Goal: Task Accomplishment & Management: Complete application form

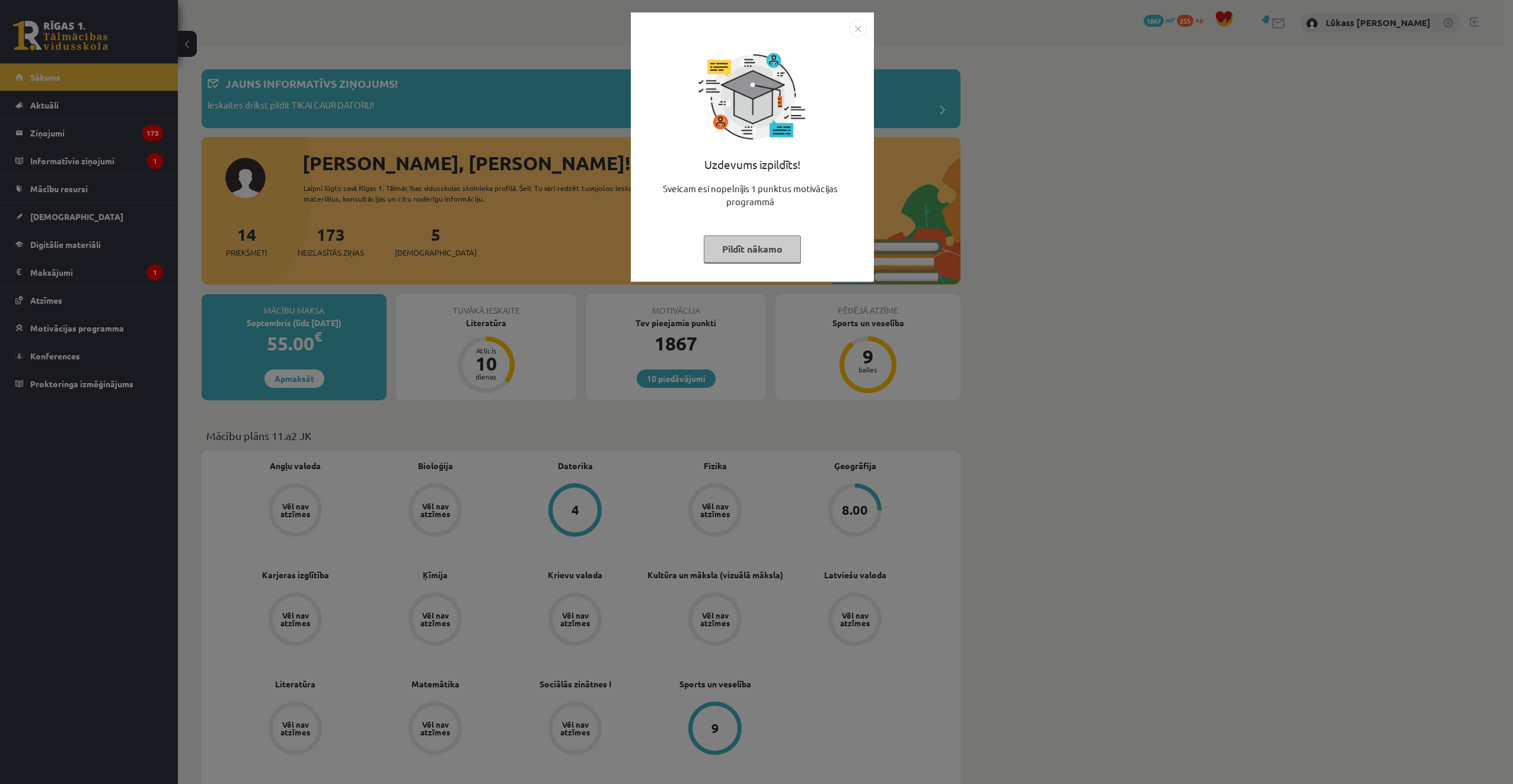
click at [865, 28] on img "Close" at bounding box center [858, 28] width 18 height 18
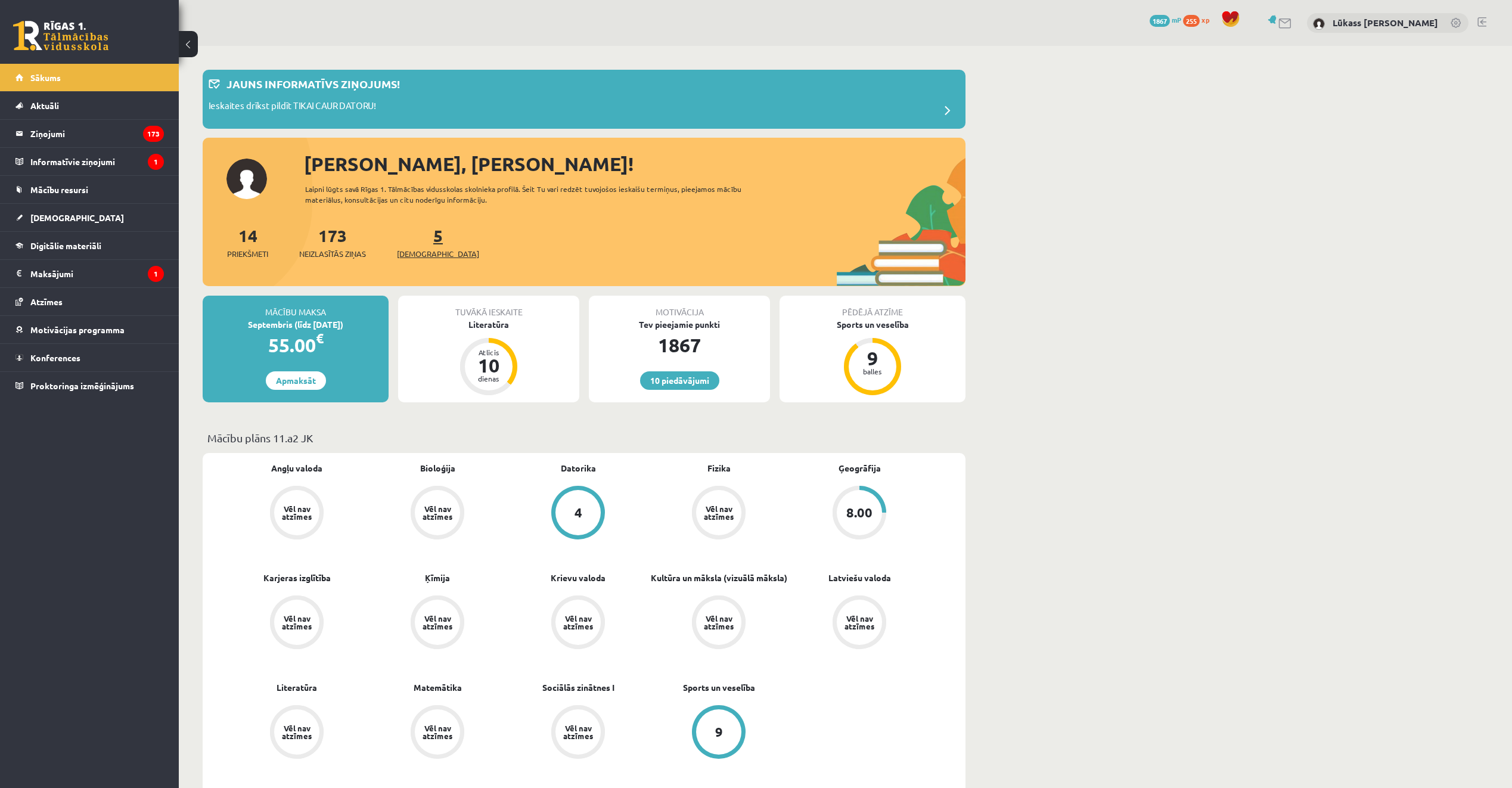
click at [420, 248] on span "[DEMOGRAPHIC_DATA]" at bounding box center [438, 254] width 82 height 12
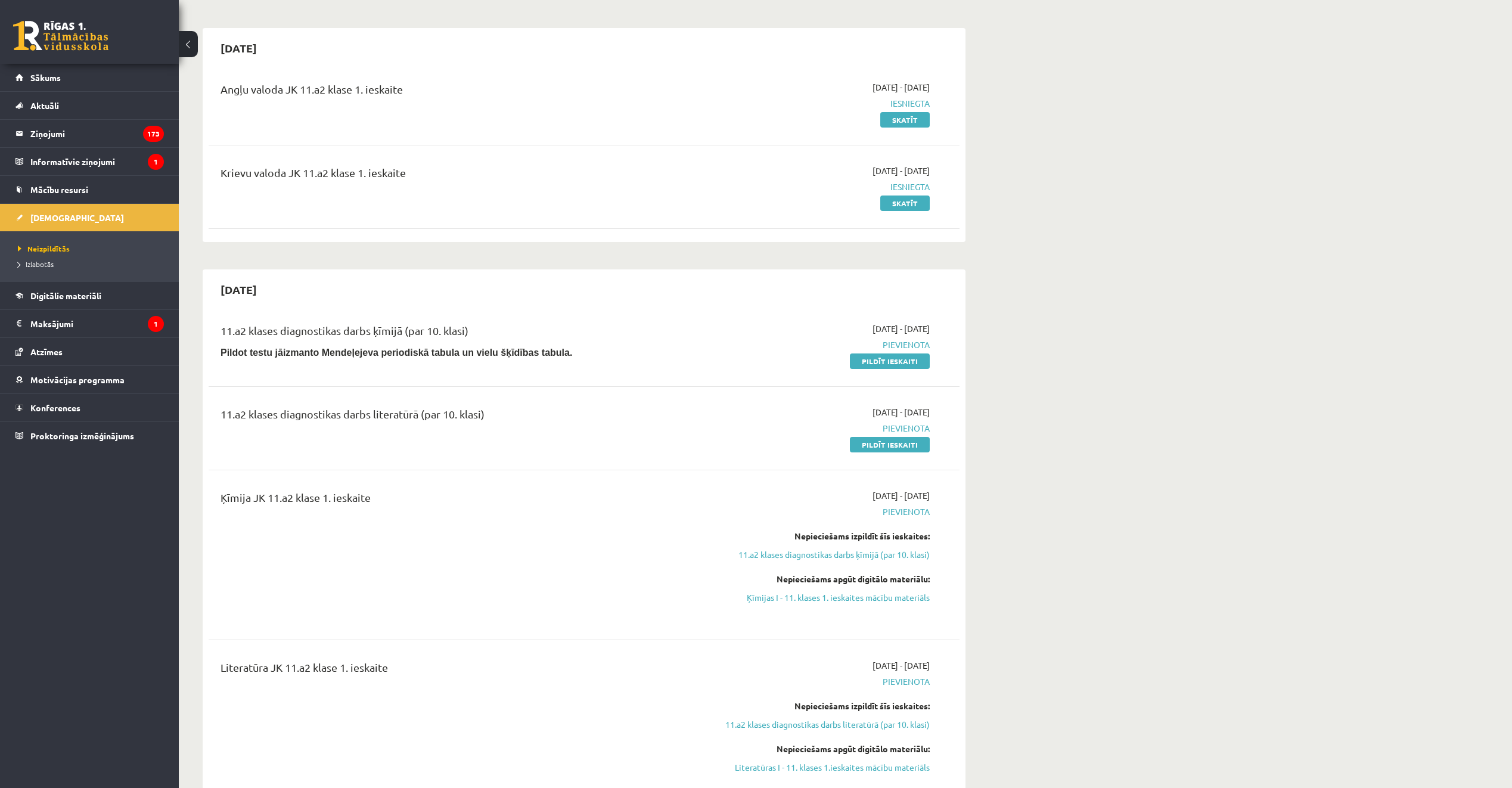
scroll to position [119, 0]
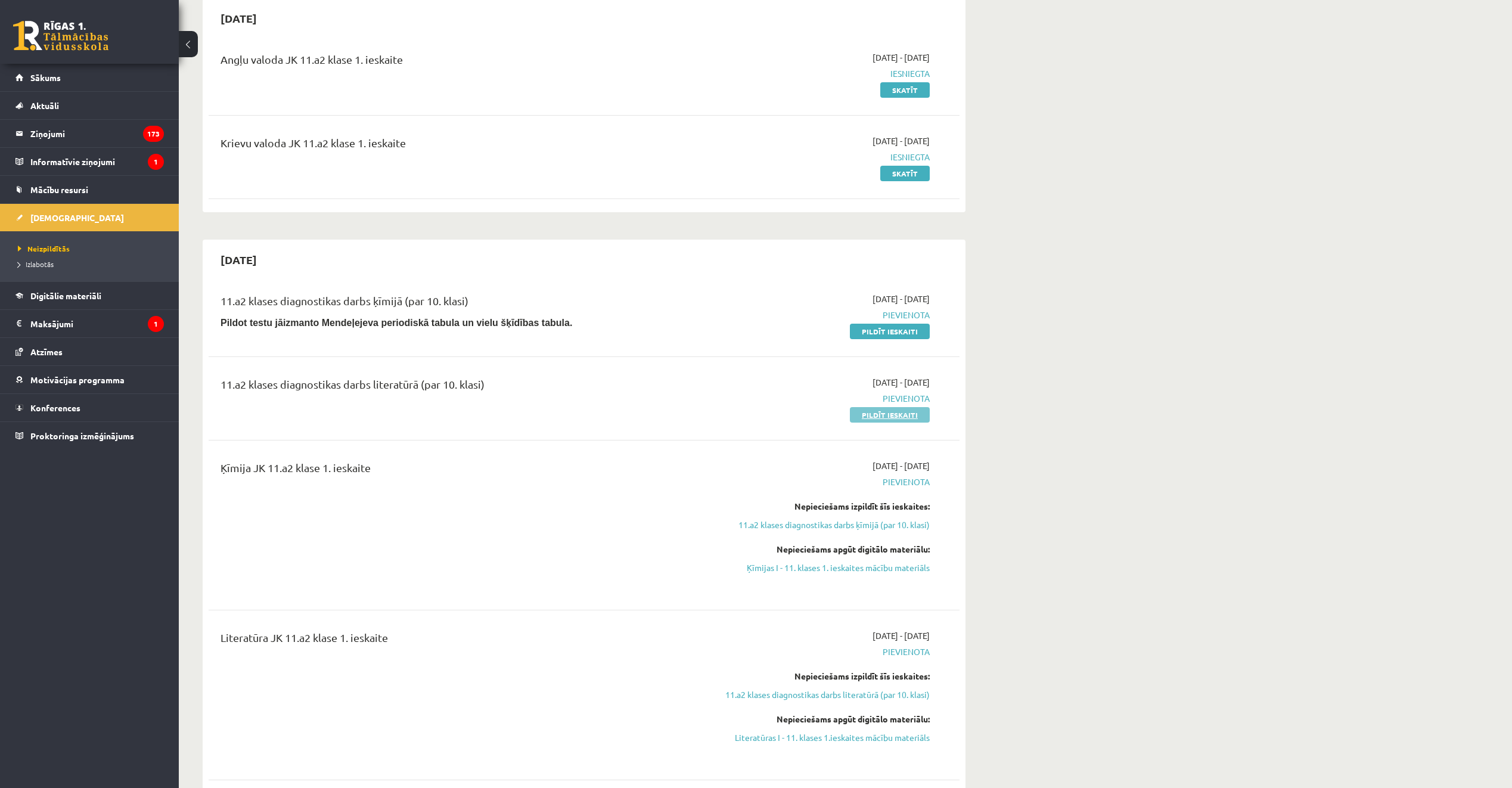
click at [915, 412] on link "Pildīt ieskaiti" at bounding box center [889, 415] width 80 height 15
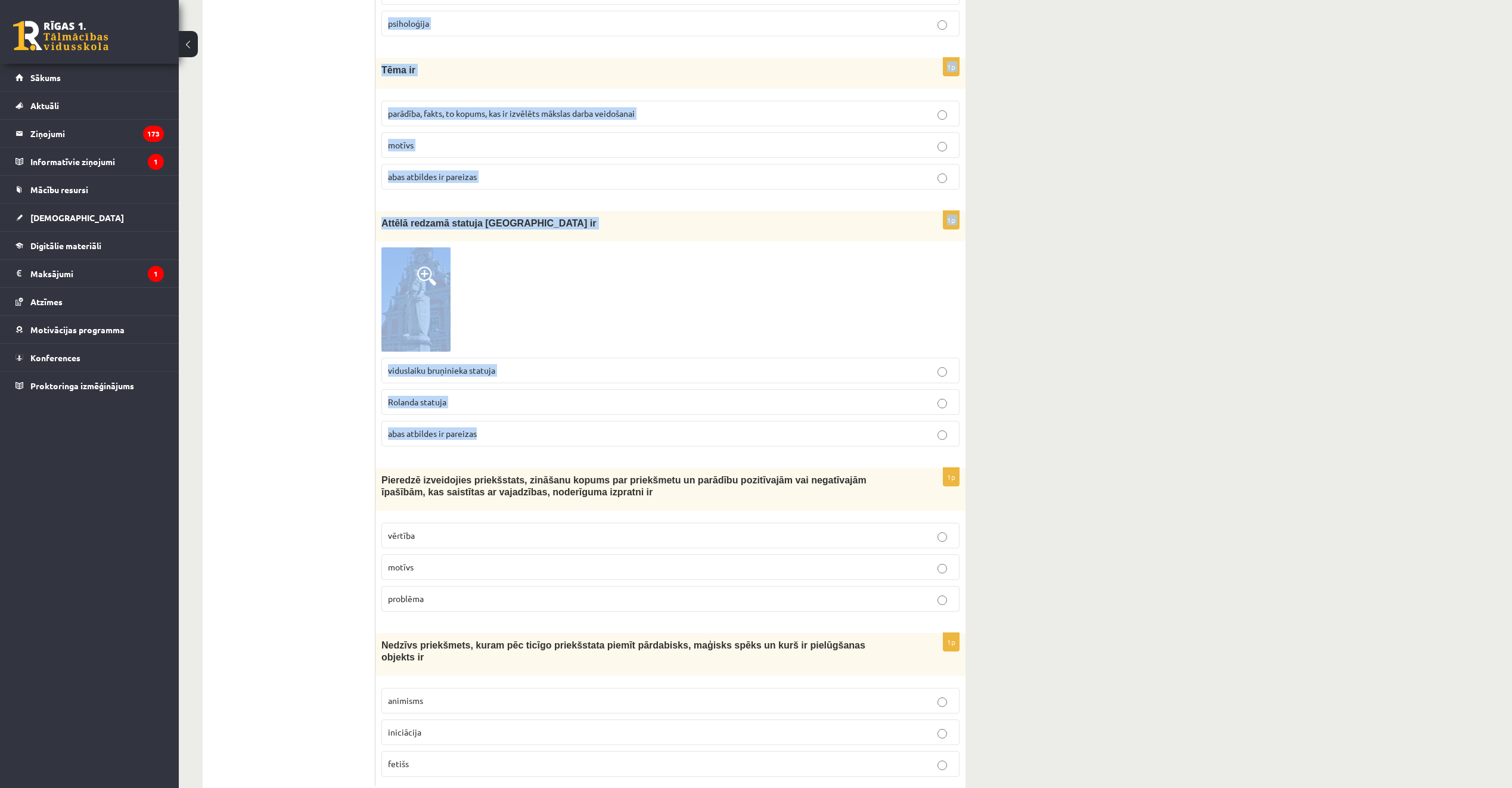
scroll to position [4178, 0]
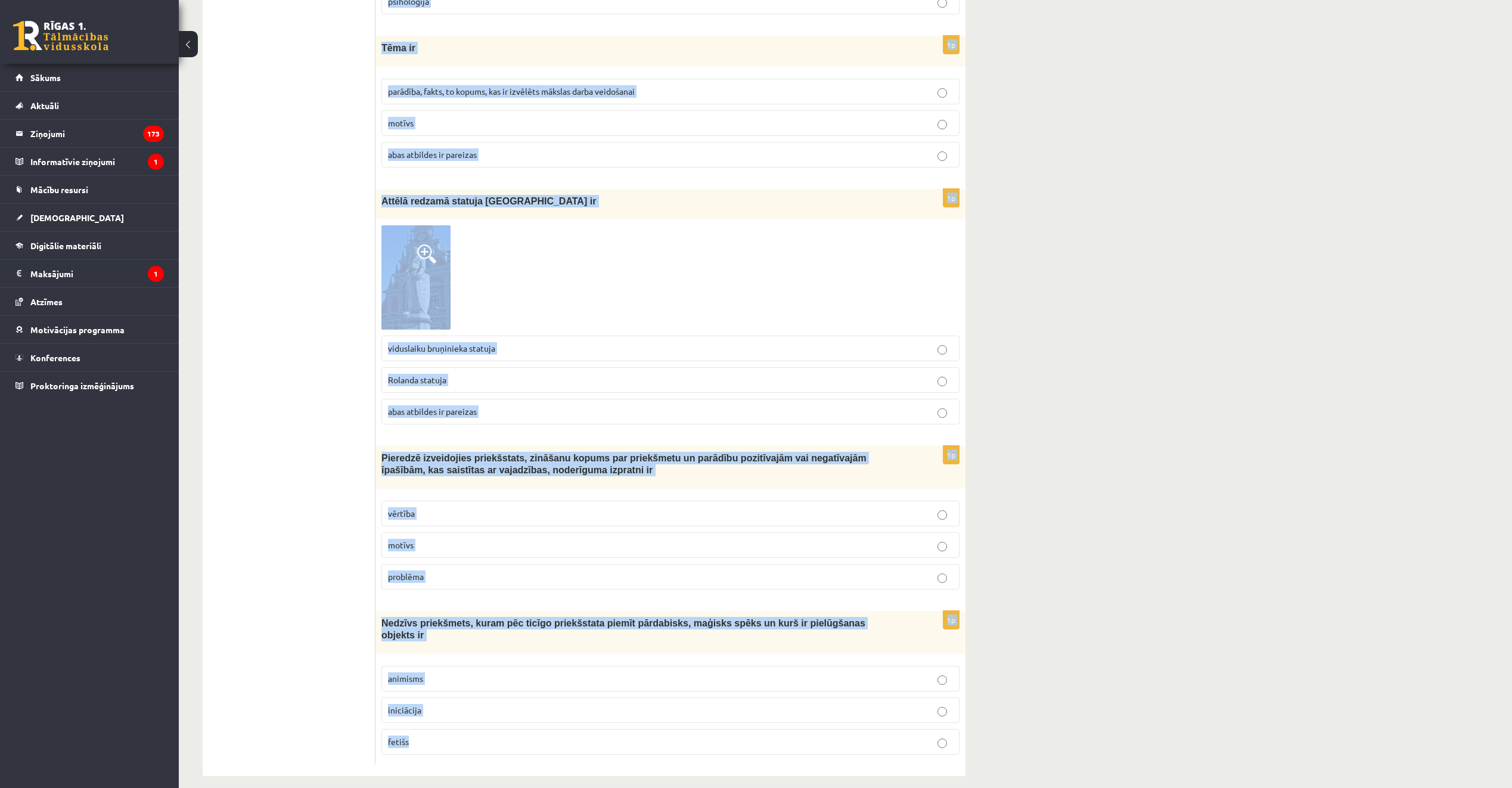
drag, startPoint x: 380, startPoint y: 238, endPoint x: 738, endPoint y: 765, distance: 637.1
copy form "Renesansē priekšnoteikumus literatūras demokratizācijas procesam radīja pilsētu…"
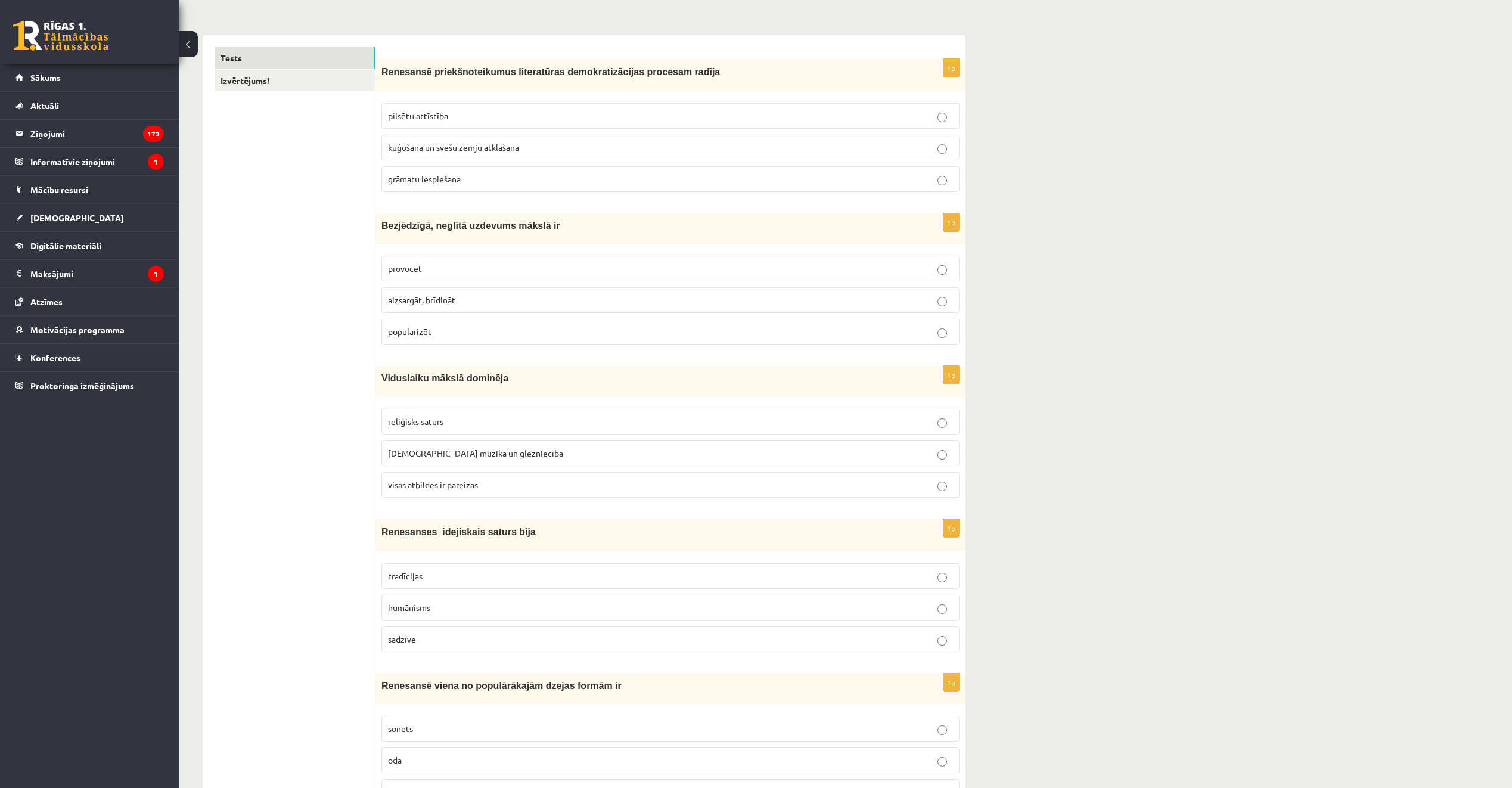
scroll to position [7, 0]
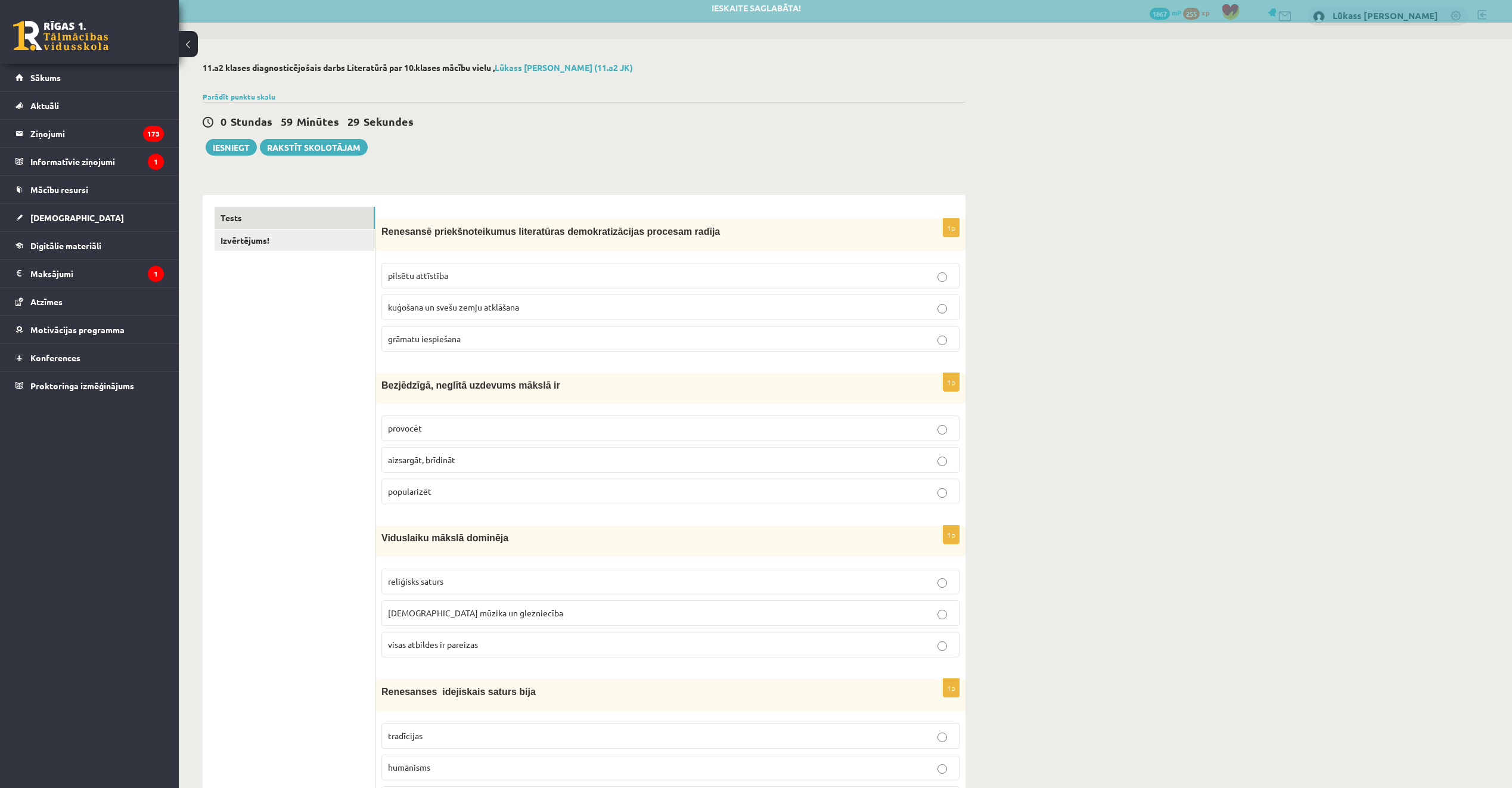
click at [533, 345] on p "grāmatu iespiešana" at bounding box center [670, 339] width 565 height 13
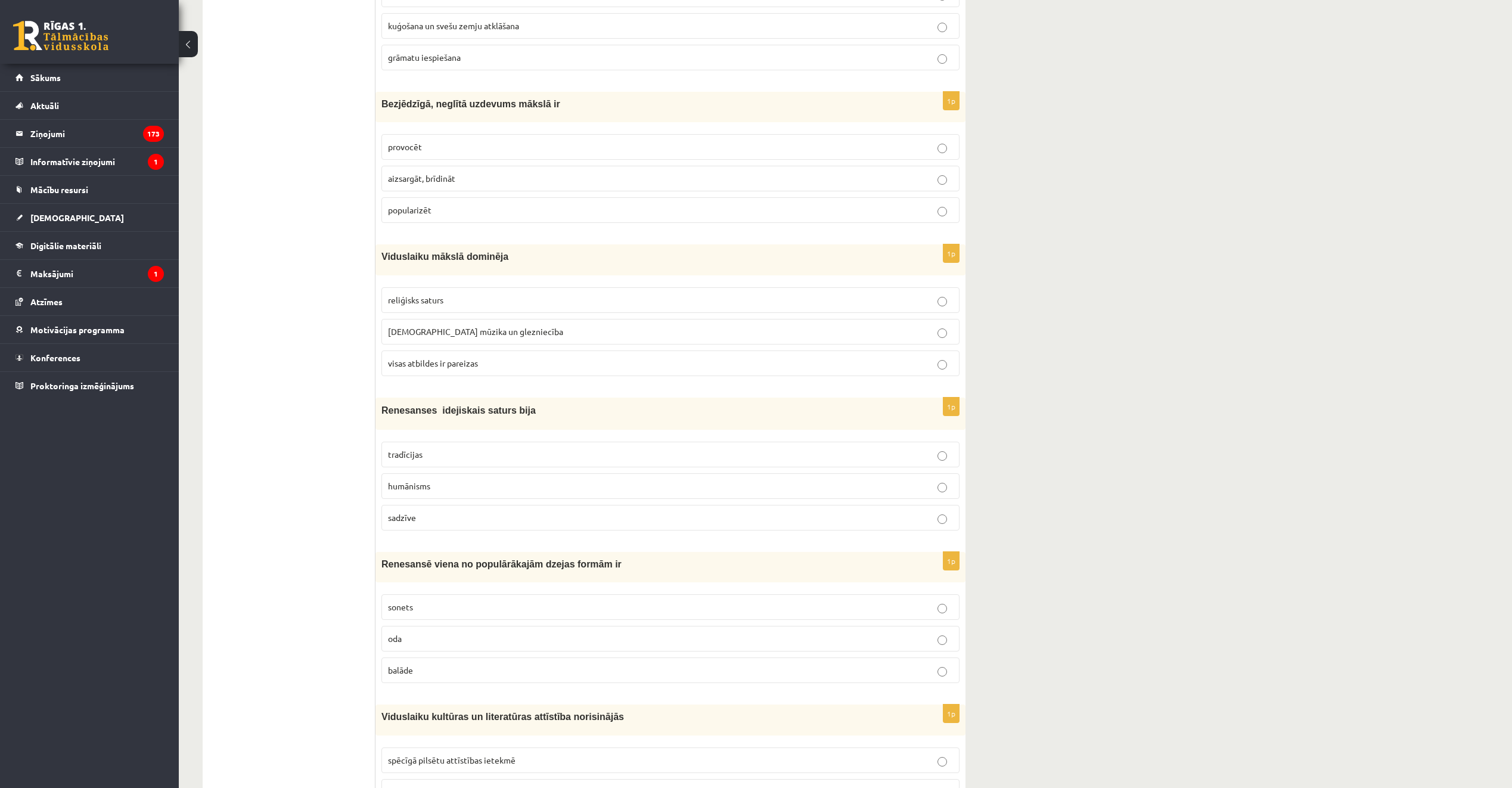
scroll to position [305, 0]
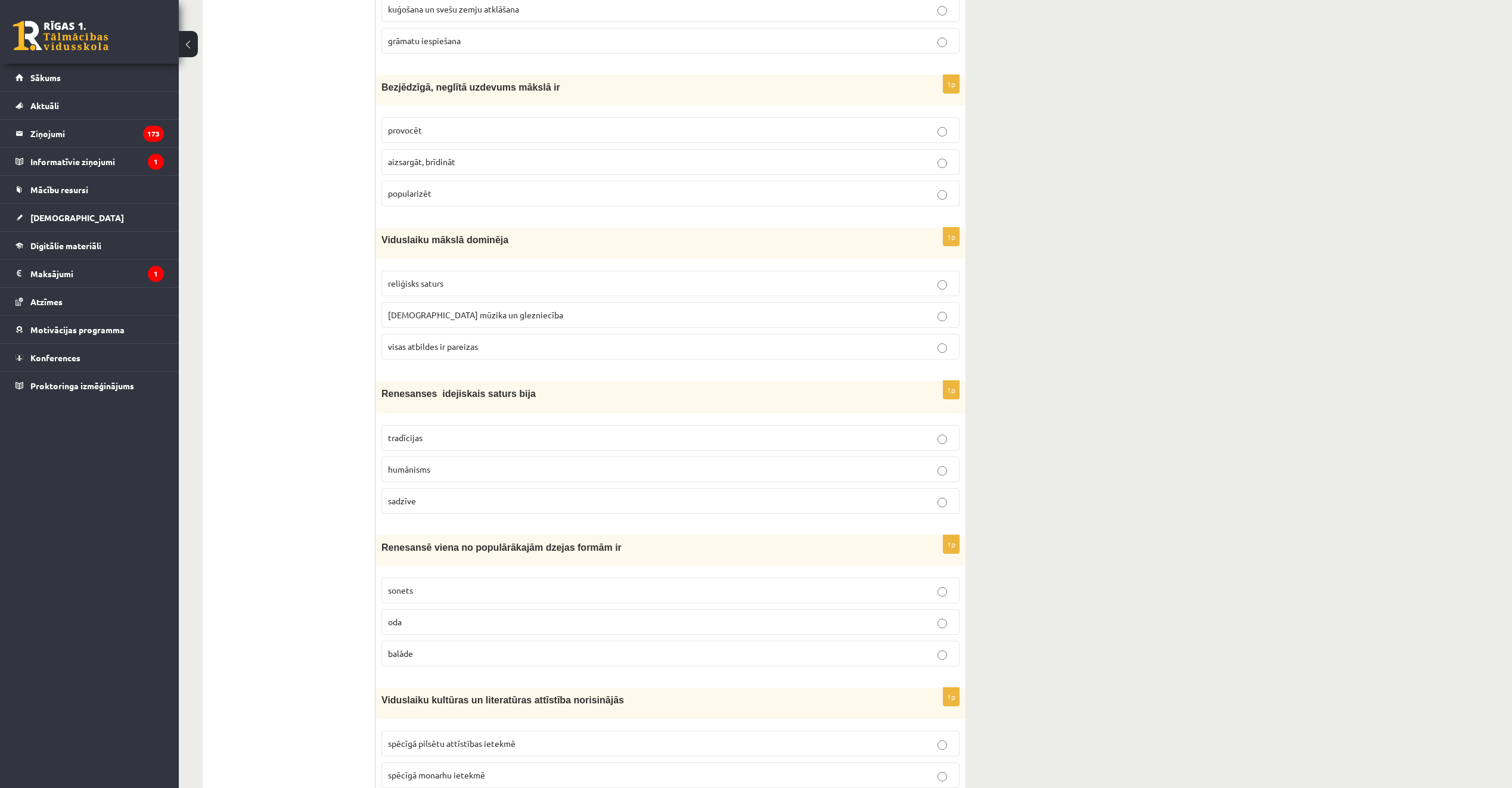
click at [503, 129] on p "provocēt" at bounding box center [670, 130] width 565 height 13
click at [478, 341] on span "visas atbildes ir pareizas" at bounding box center [432, 346] width 90 height 11
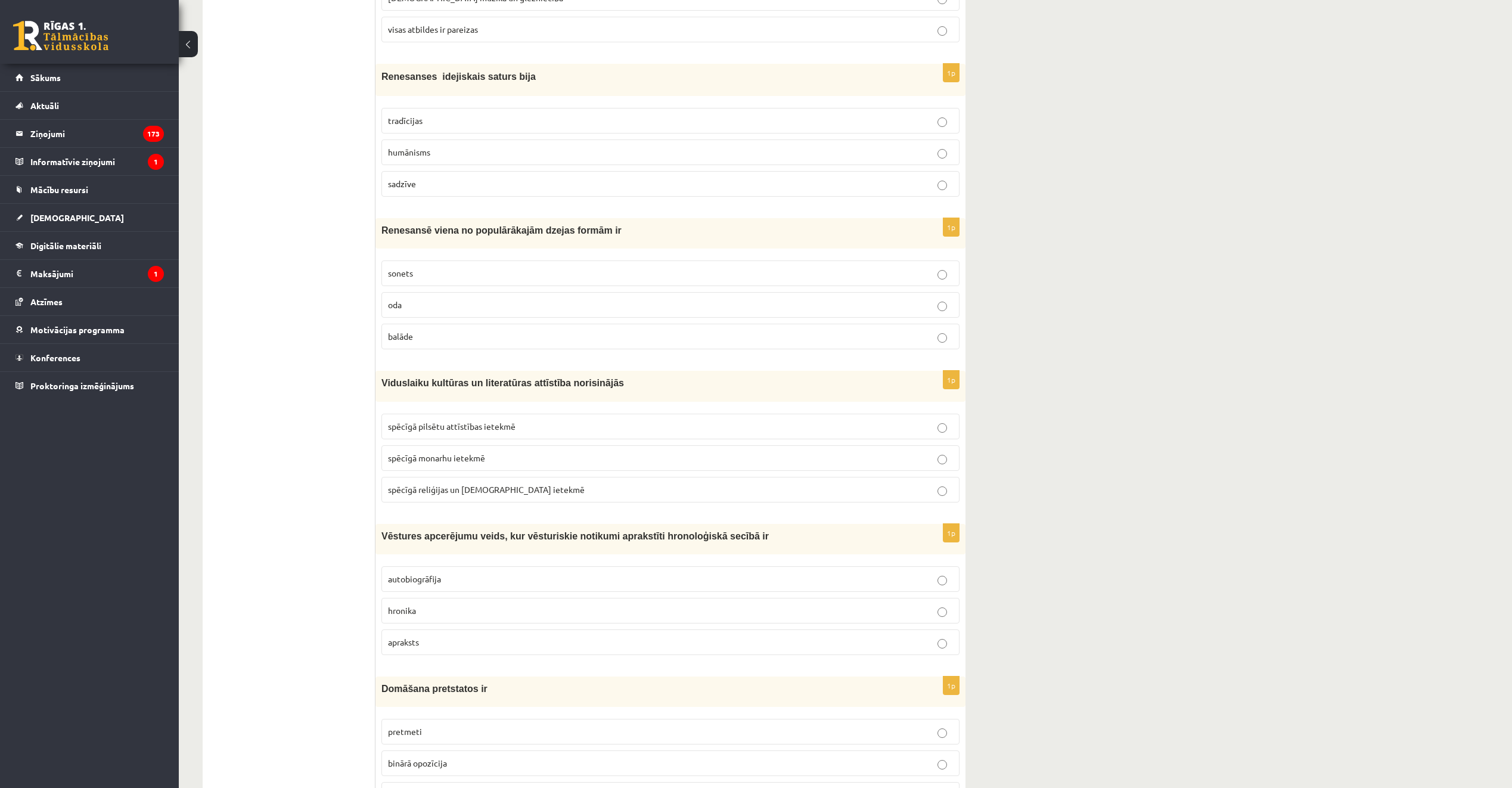
scroll to position [663, 0]
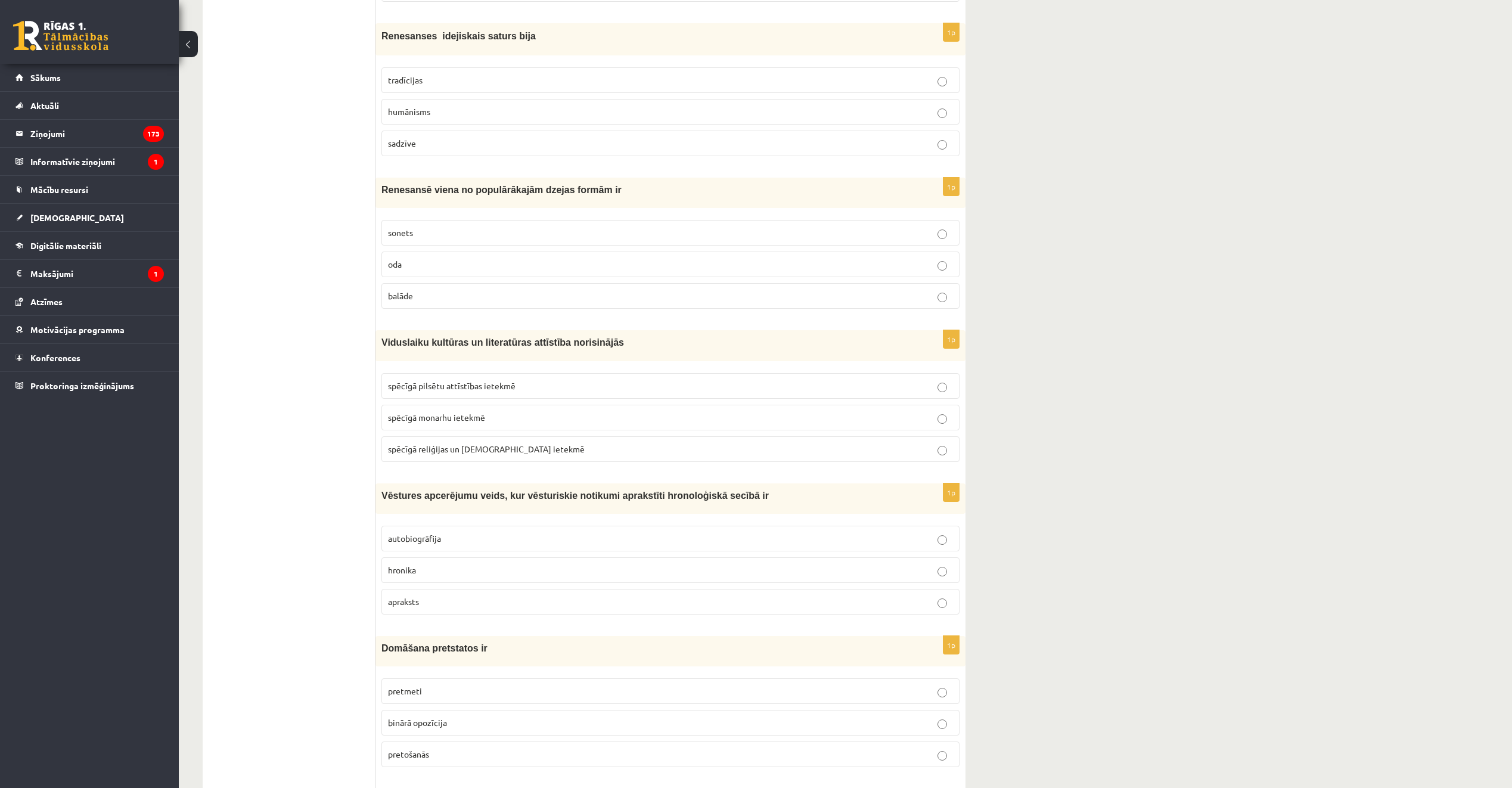
drag, startPoint x: 449, startPoint y: 115, endPoint x: 464, endPoint y: 135, distance: 25.0
click at [449, 114] on p "humānisms" at bounding box center [670, 111] width 565 height 13
click at [452, 234] on p "sonets" at bounding box center [670, 232] width 565 height 13
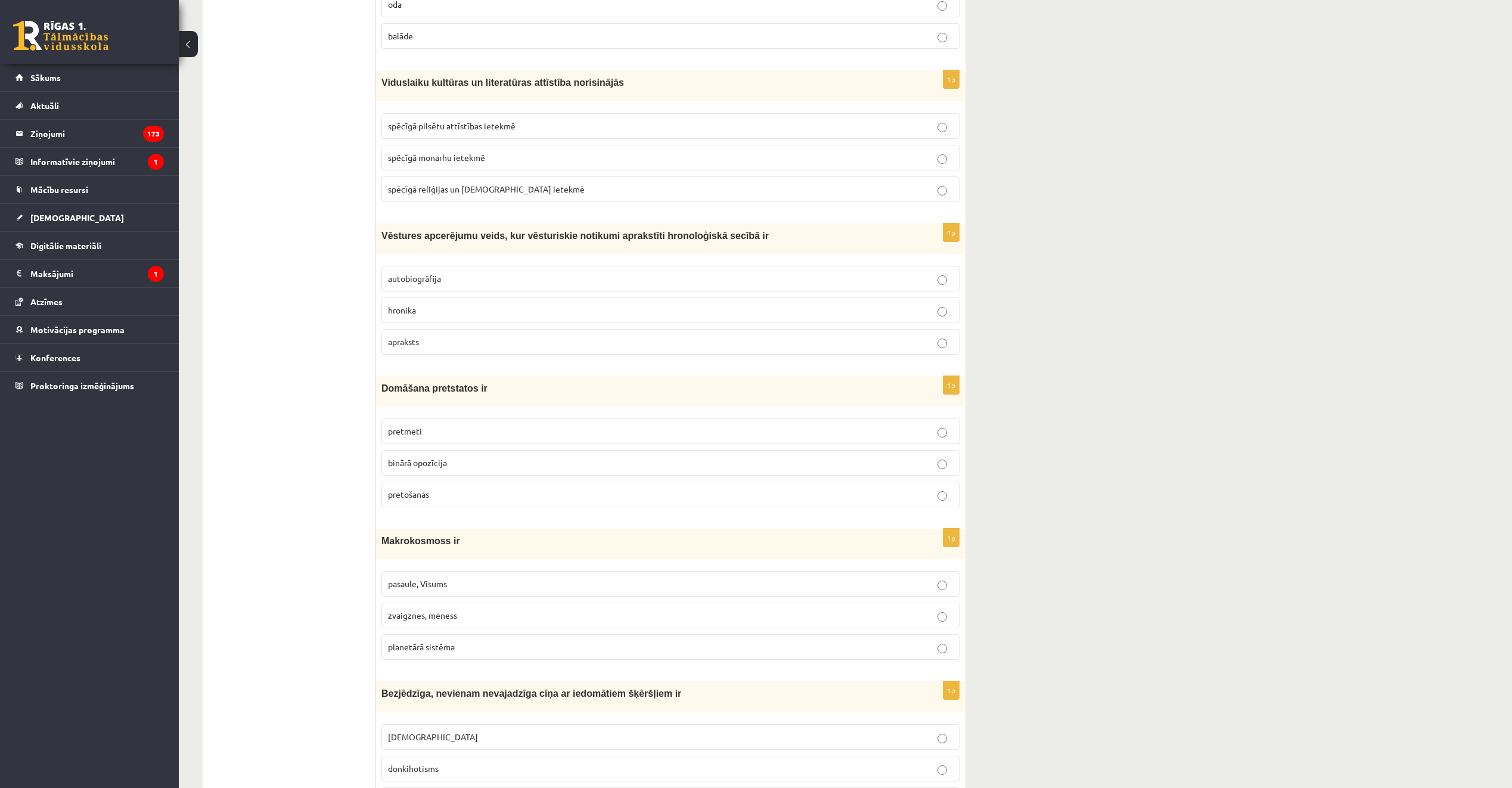
scroll to position [960, 0]
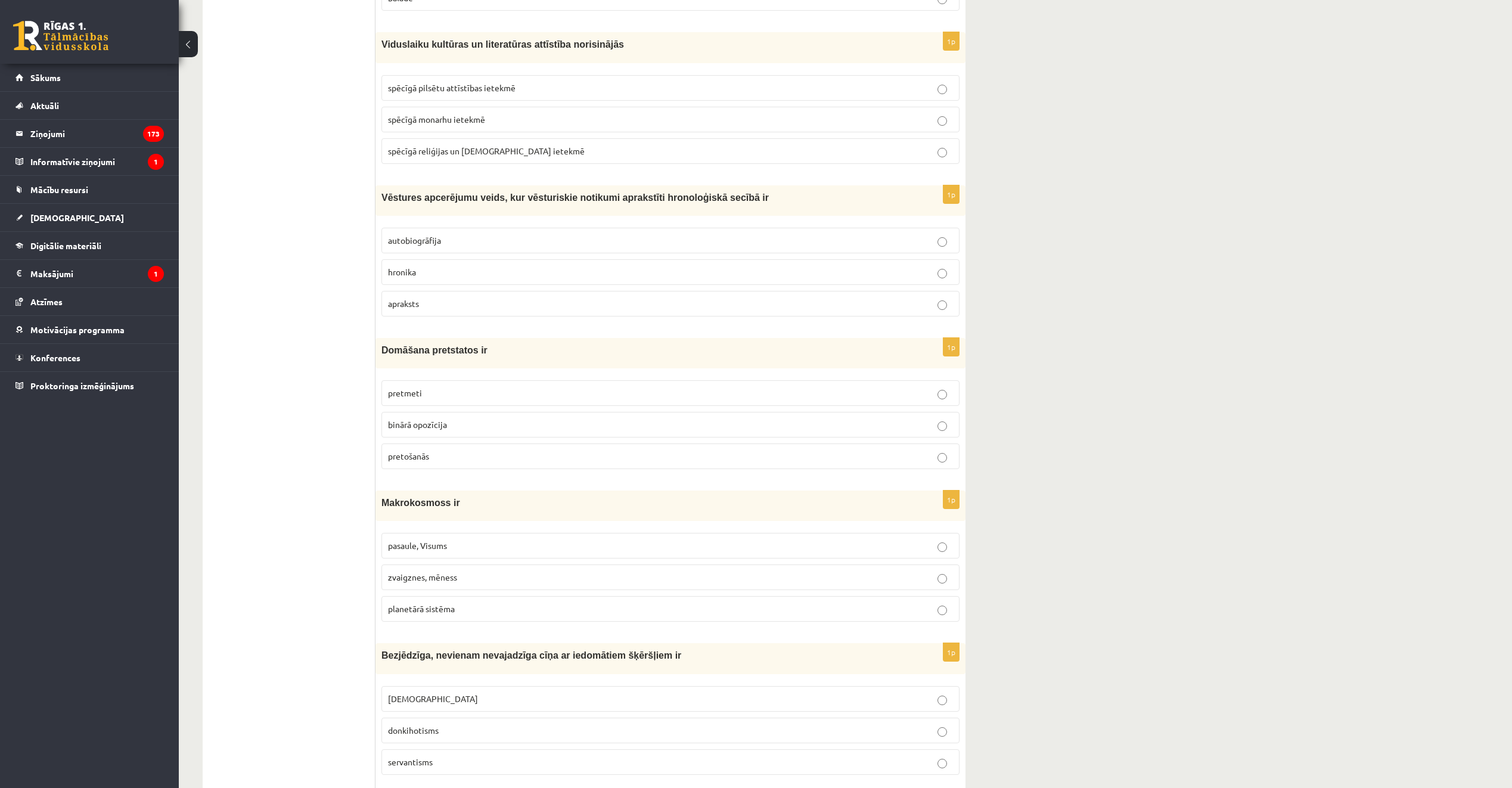
click at [509, 159] on label "spēcīgā reliģijas un baznīcas ietekmē" at bounding box center [671, 151] width 578 height 26
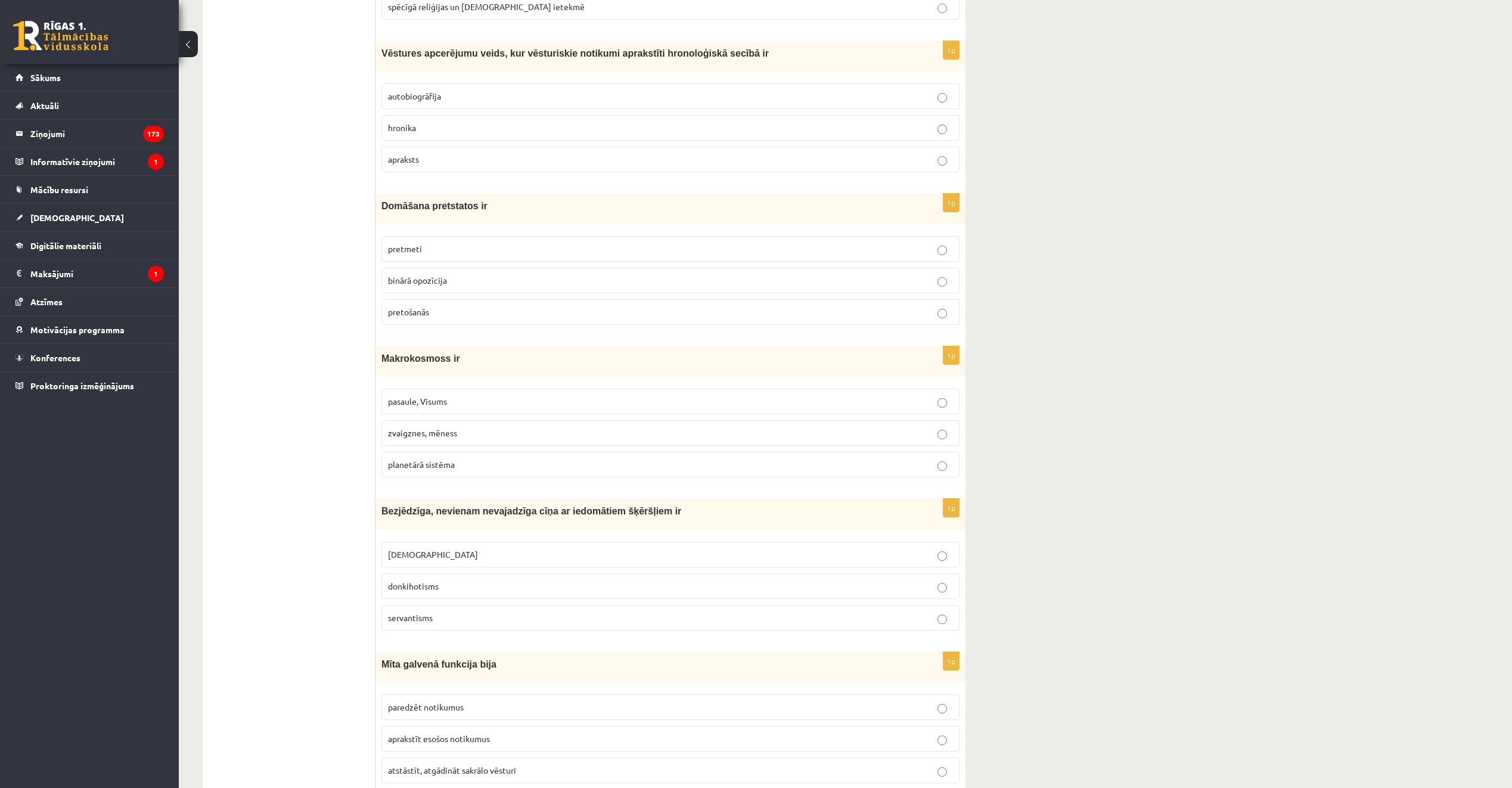
scroll to position [1140, 0]
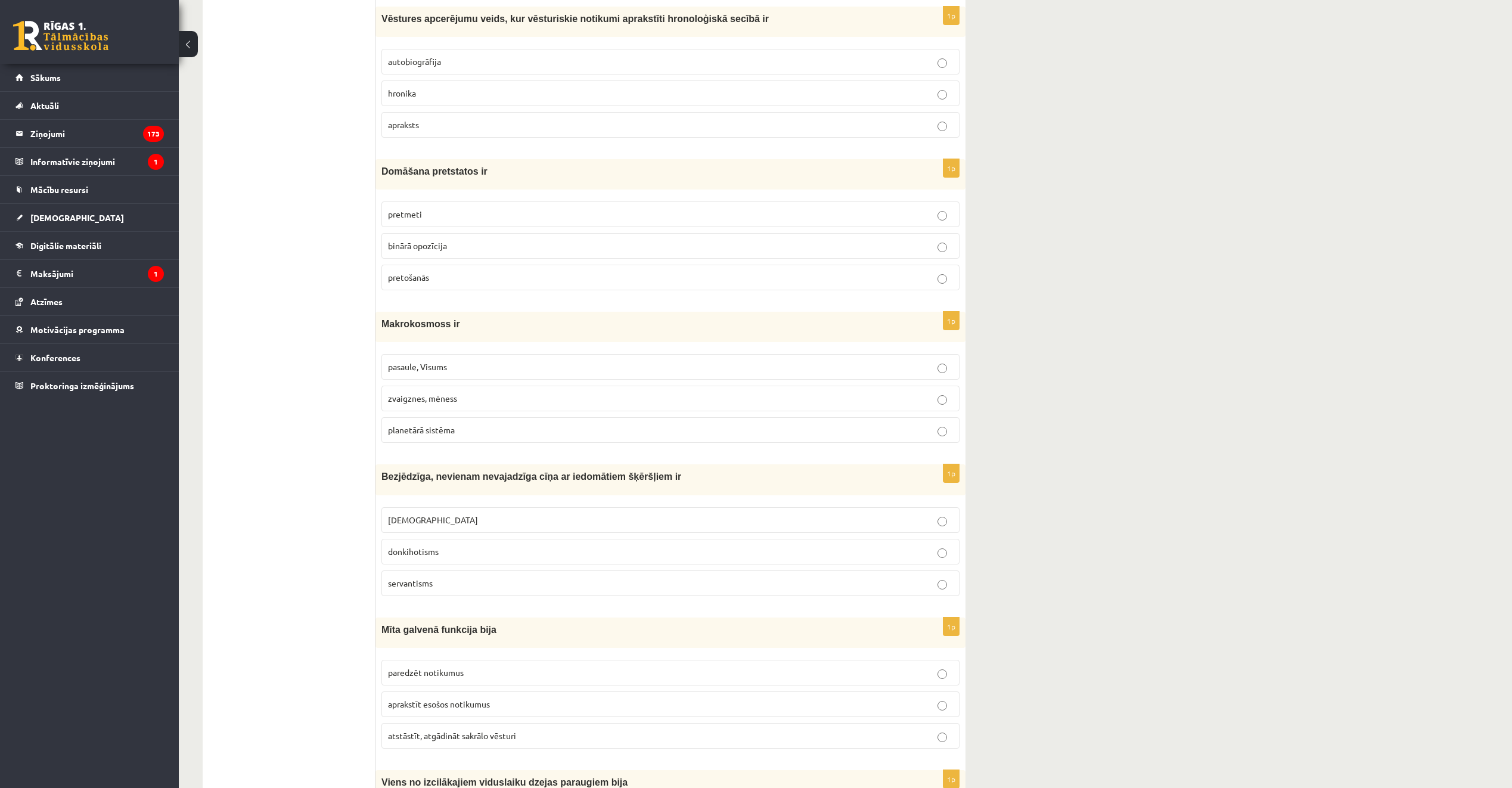
click at [466, 97] on p "hronika" at bounding box center [670, 93] width 565 height 13
click at [493, 251] on p "binārā opozīcija" at bounding box center [670, 245] width 565 height 13
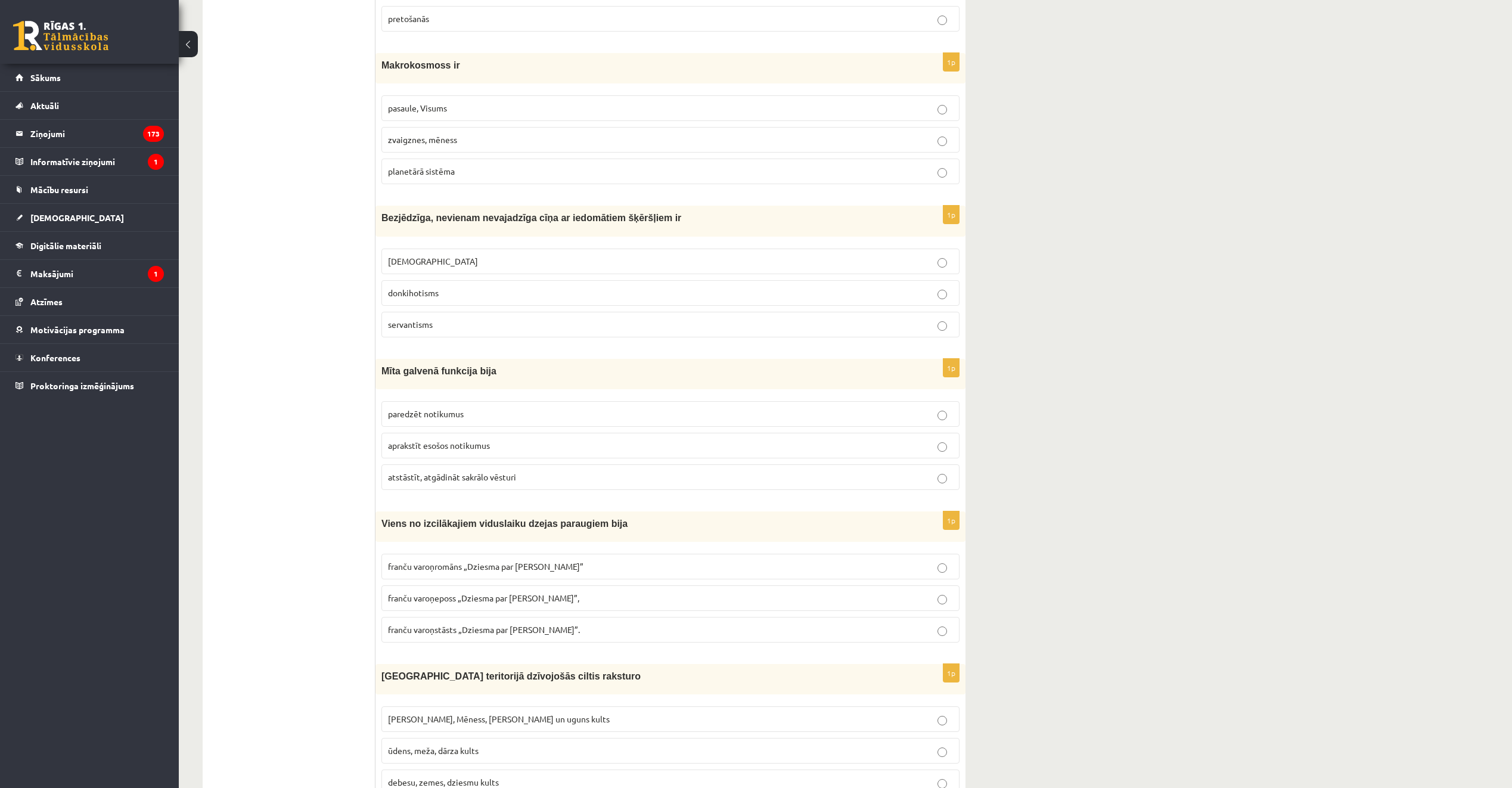
scroll to position [1437, 0]
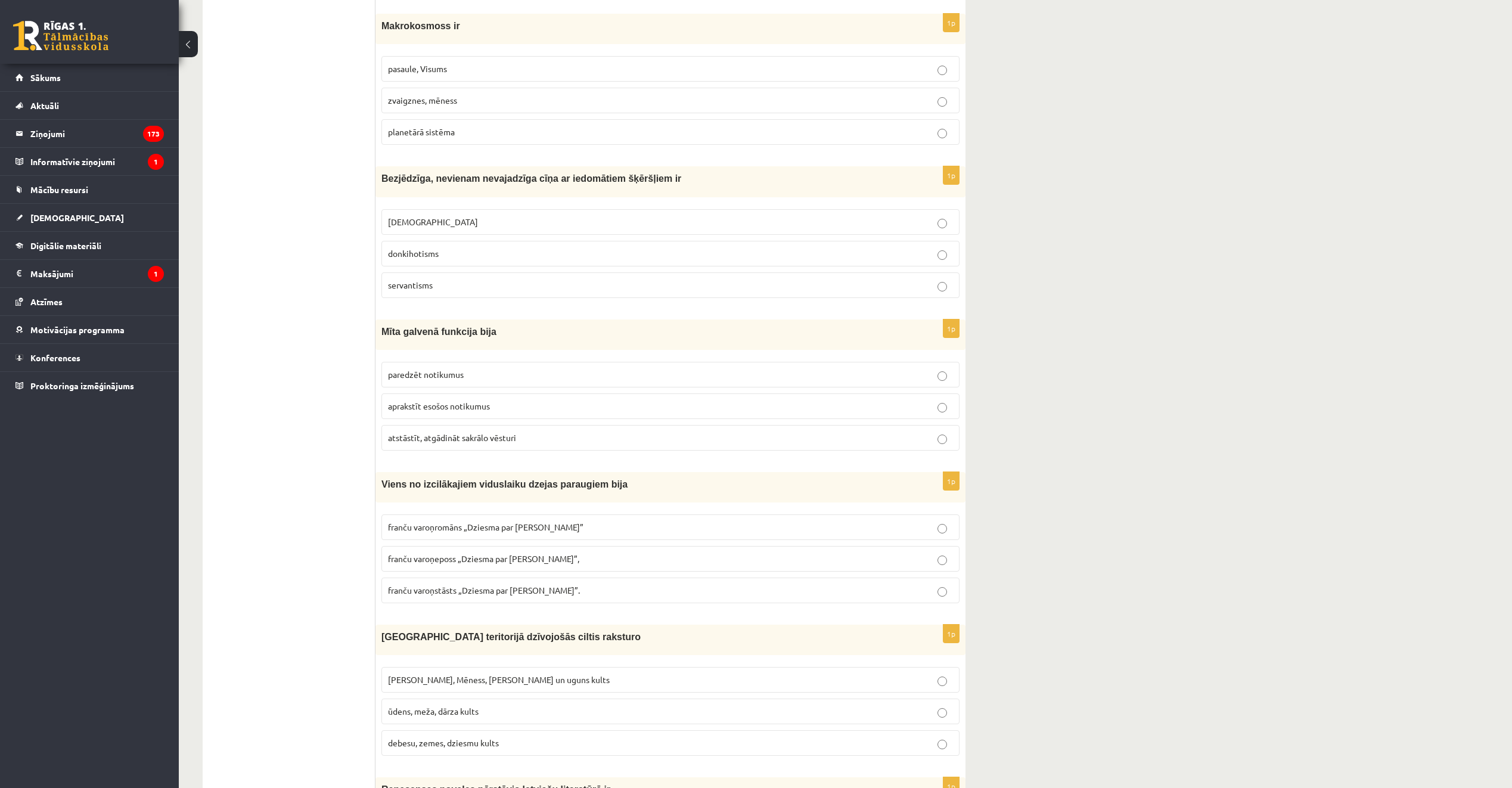
click at [464, 65] on p "pasaule, Visums" at bounding box center [670, 69] width 565 height 13
click at [508, 248] on p "donkihotisms" at bounding box center [670, 253] width 565 height 13
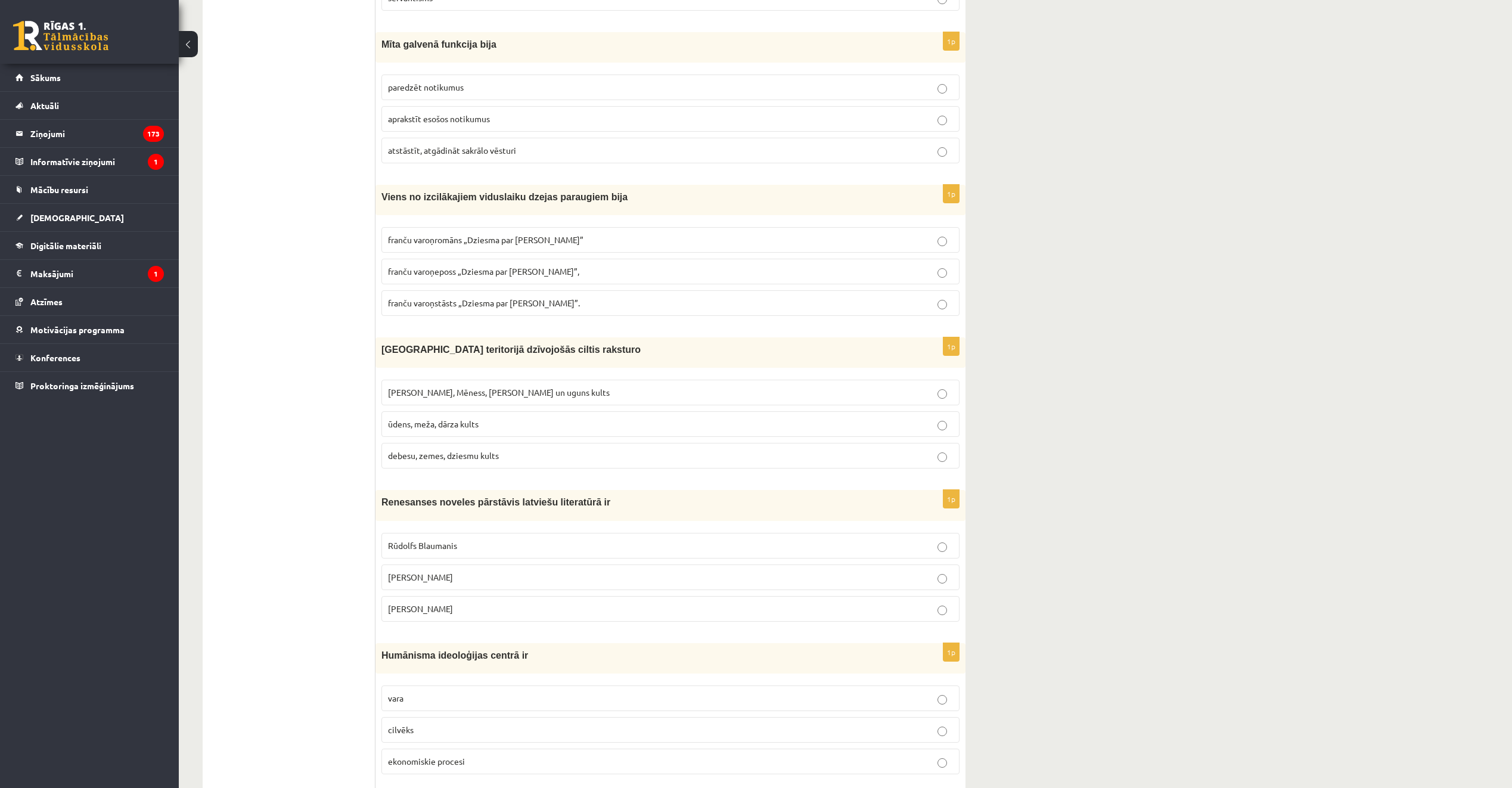
scroll to position [1735, 0]
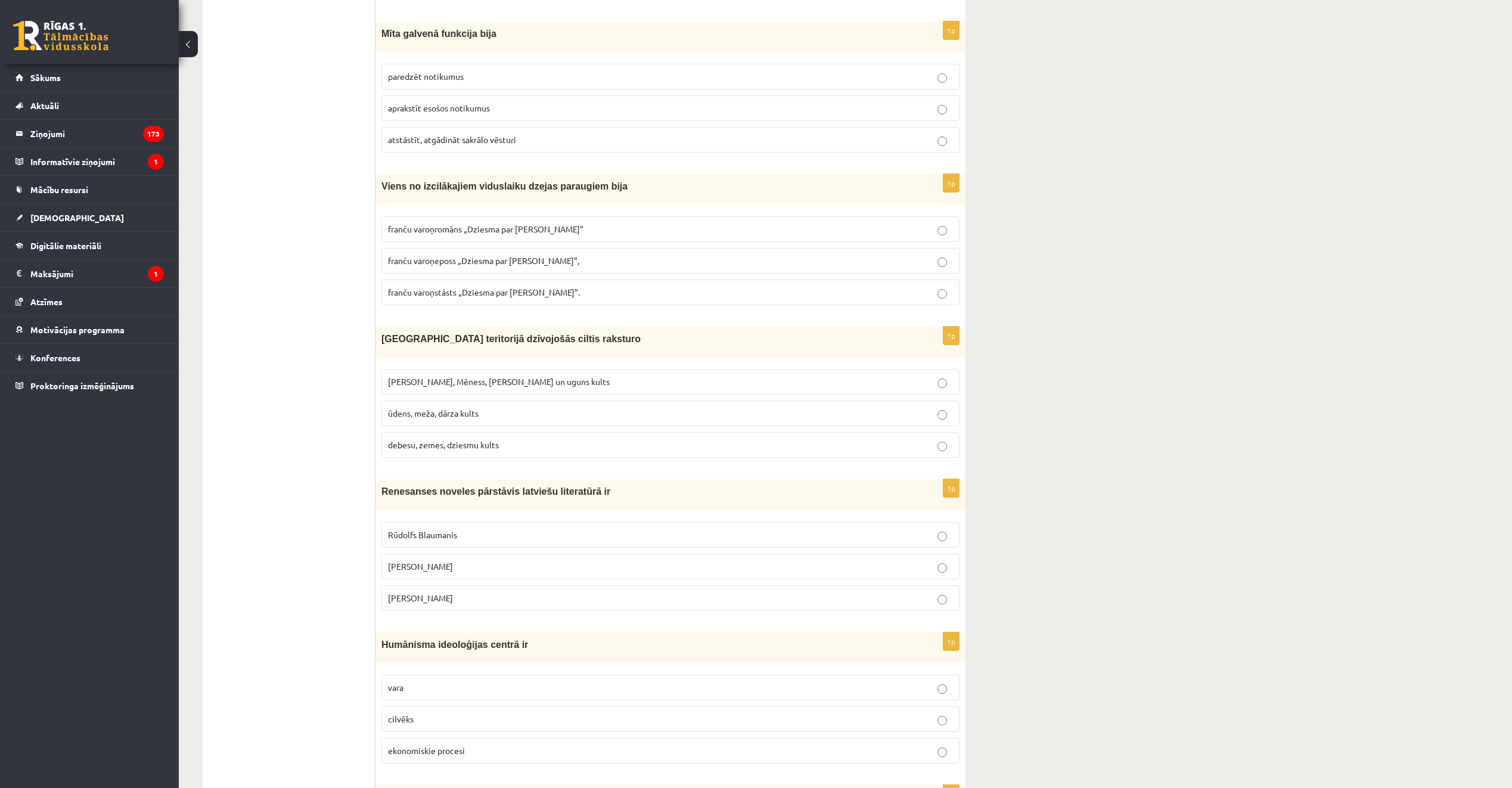
click at [499, 141] on span "atstāstīt, atgādināt sakrālo vēsturi" at bounding box center [451, 139] width 128 height 11
click at [614, 263] on p "franču varoņeposs „Dziesma par Rolandu”," at bounding box center [670, 261] width 565 height 13
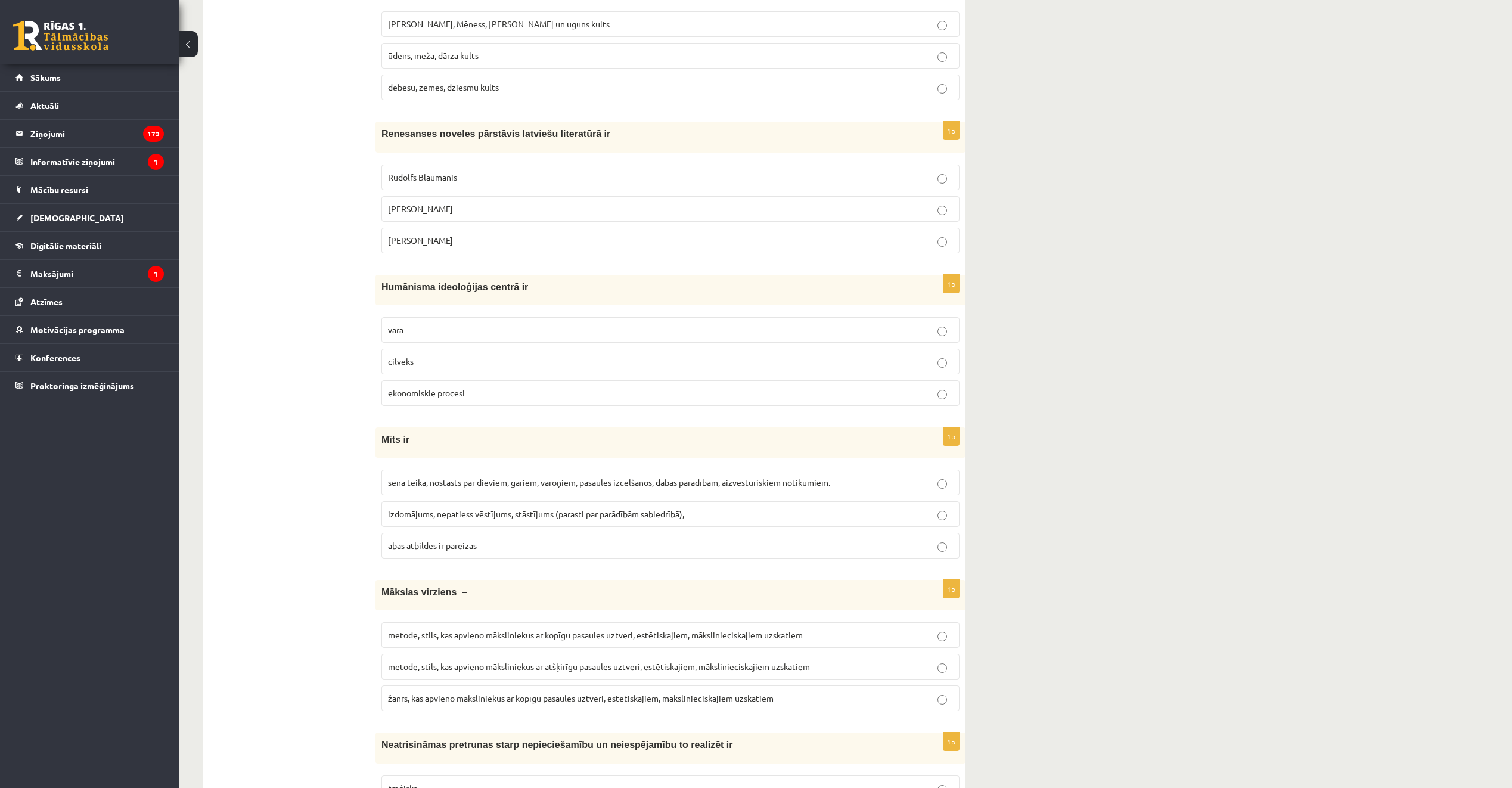
scroll to position [2033, 0]
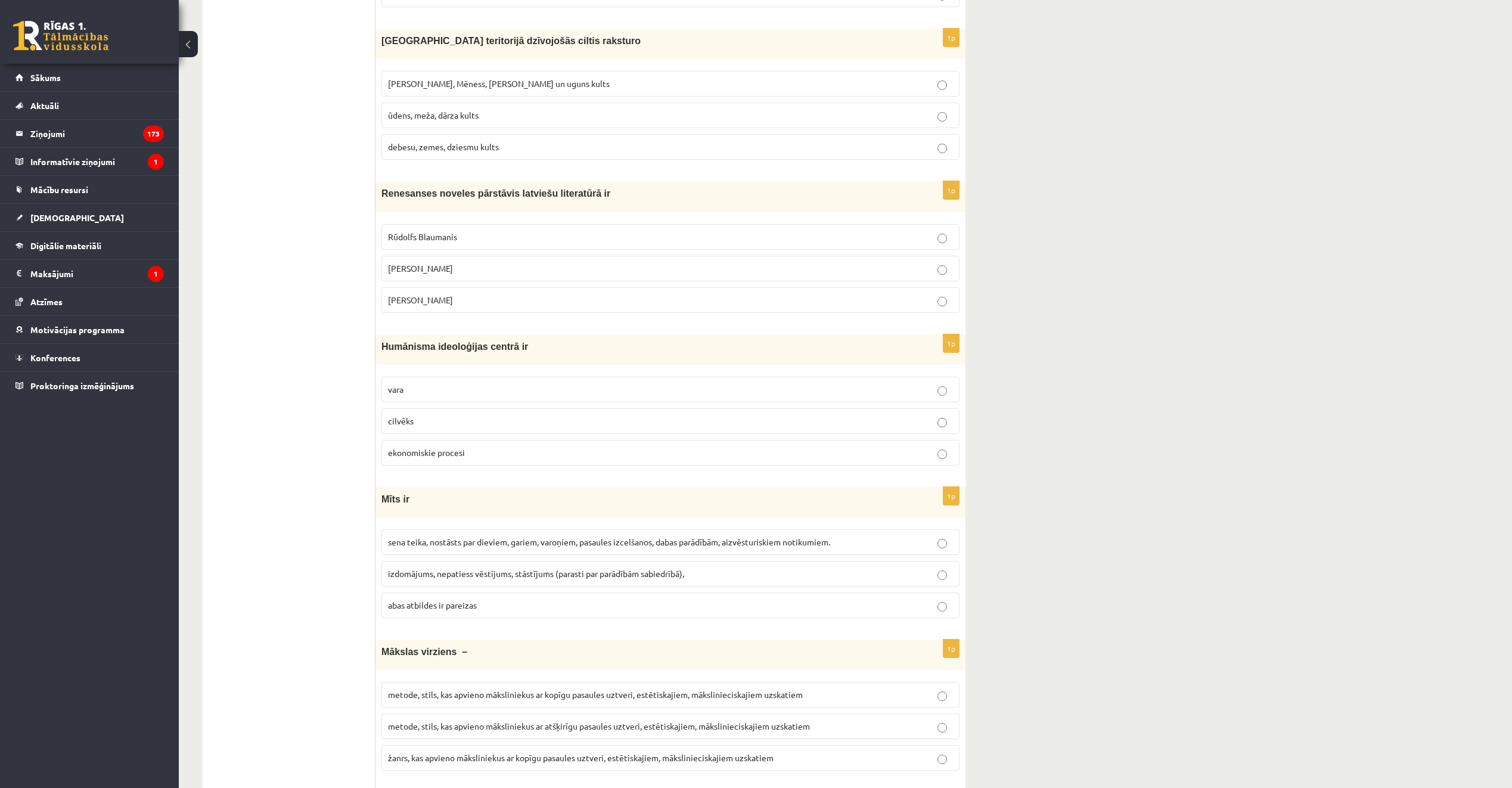
click at [494, 87] on span "Saules, Mēness, Pērkona un uguns kults" at bounding box center [498, 83] width 221 height 11
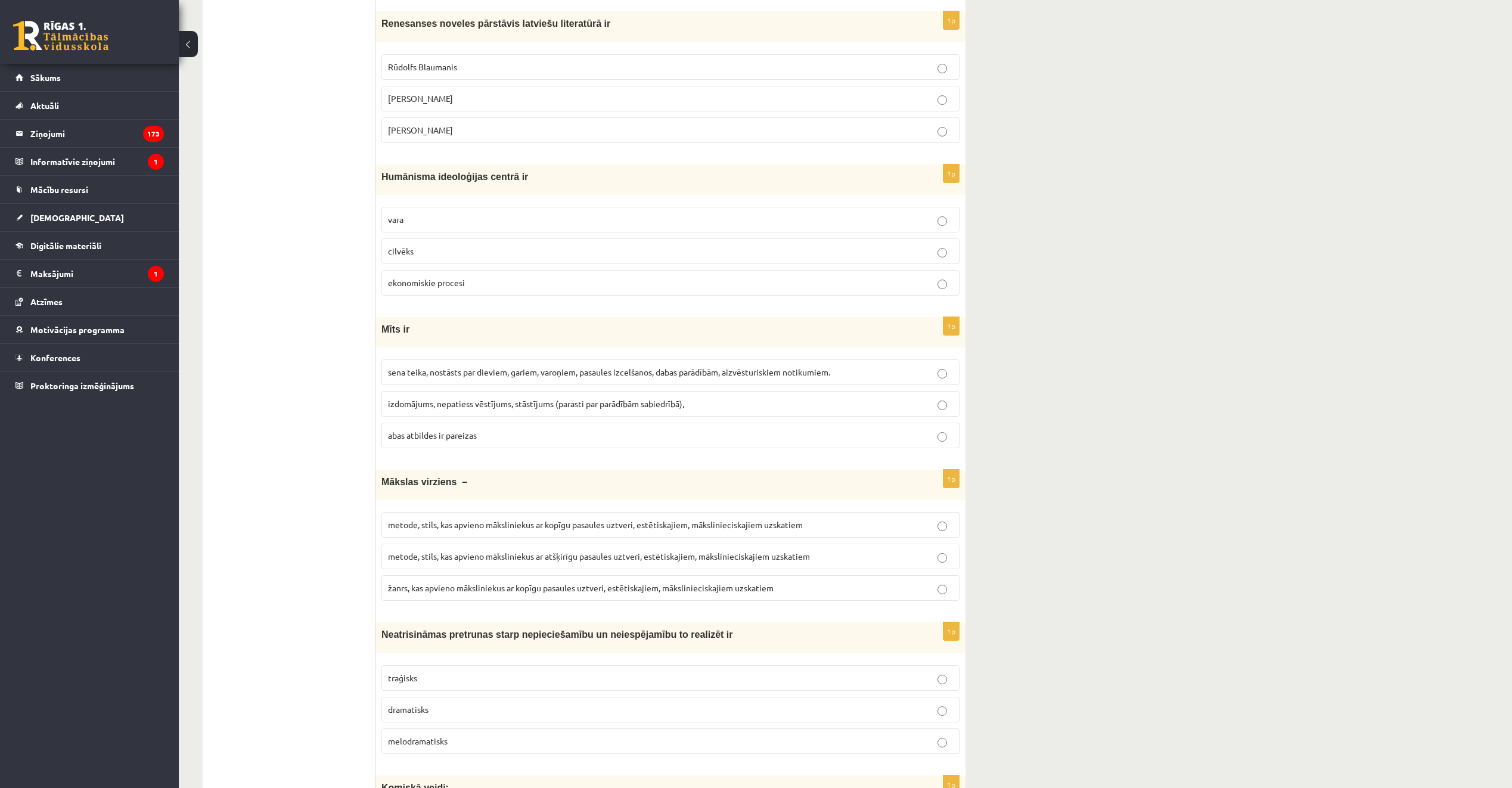
scroll to position [2211, 0]
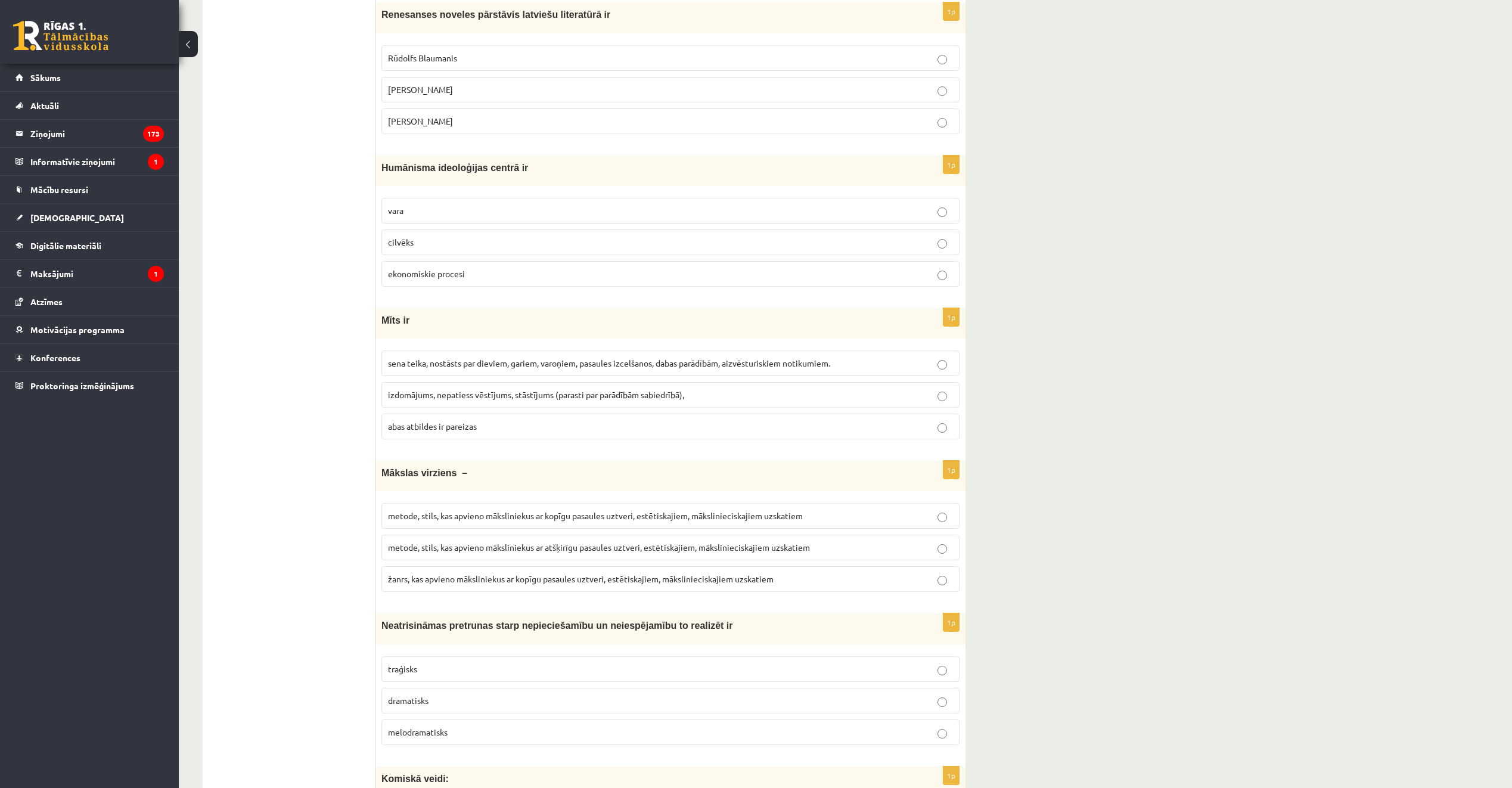
click at [454, 123] on p "Jānis Ezeriņš" at bounding box center [670, 121] width 565 height 13
click at [467, 246] on p "cilvēks" at bounding box center [670, 242] width 565 height 13
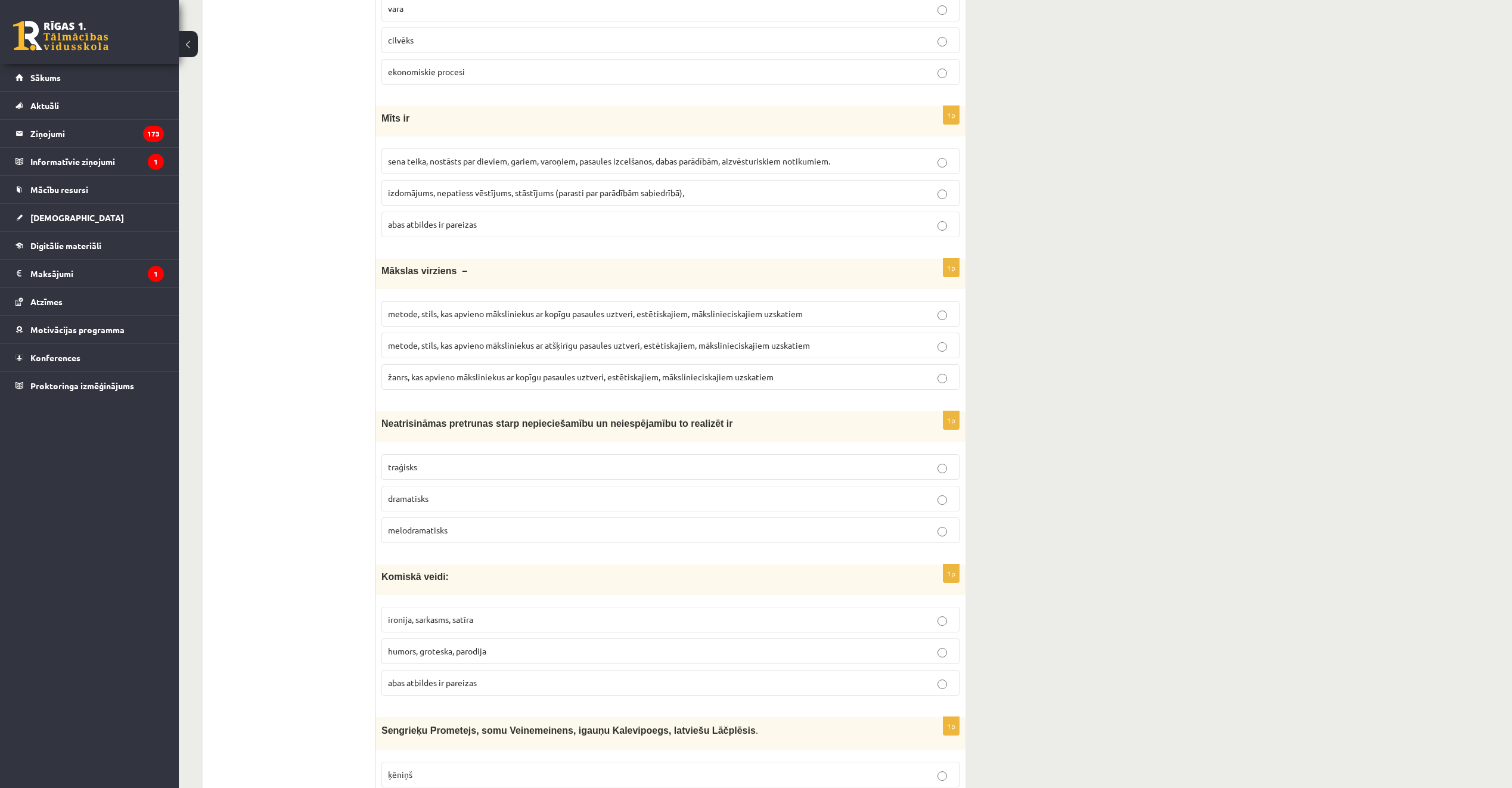
scroll to position [2450, 0]
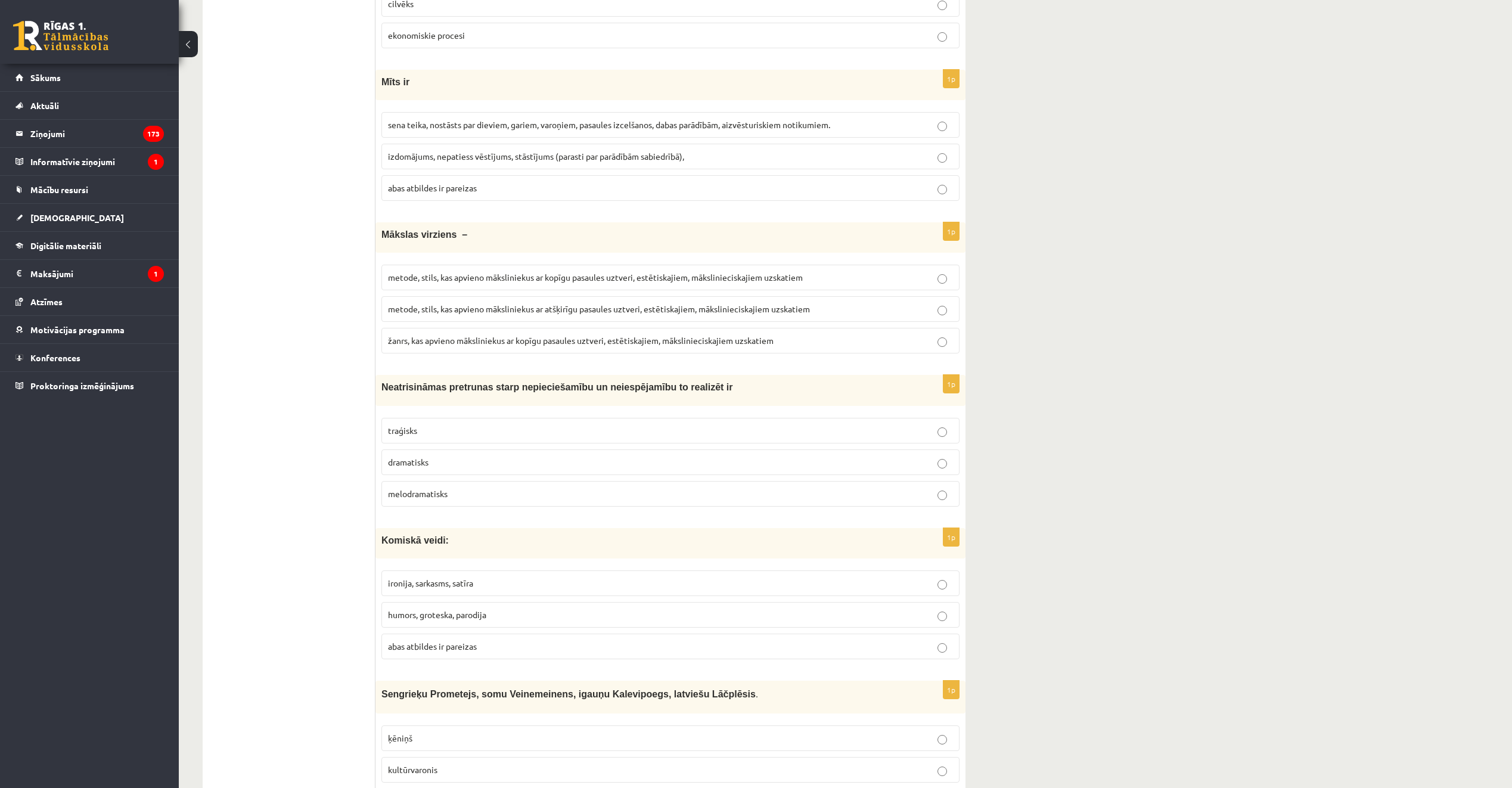
click at [453, 123] on span "sena teika, nostāsts par dieviem, gariem, varoņiem, pasaules izcelšanos, dabas …" at bounding box center [609, 124] width 443 height 11
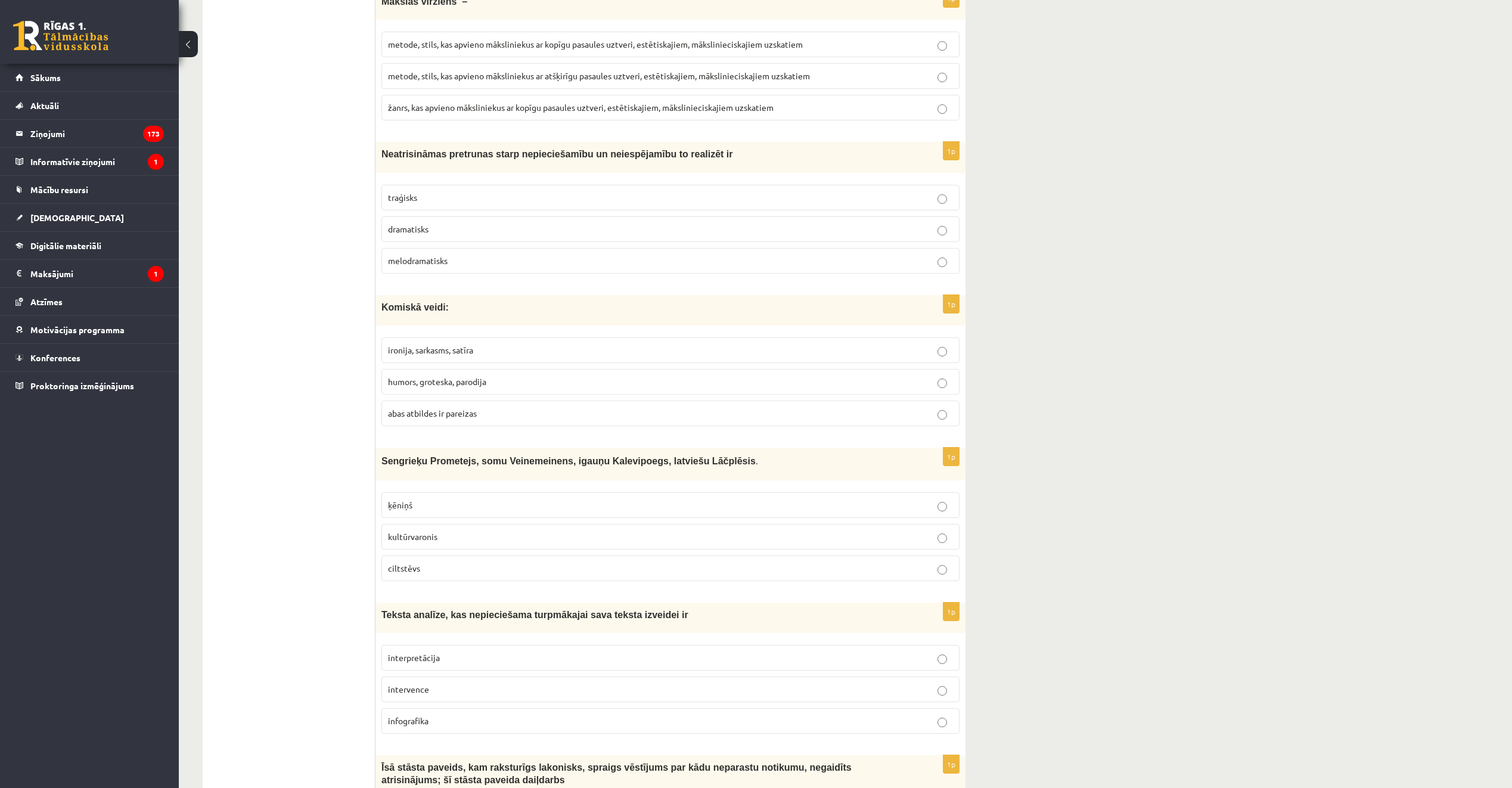
scroll to position [2688, 0]
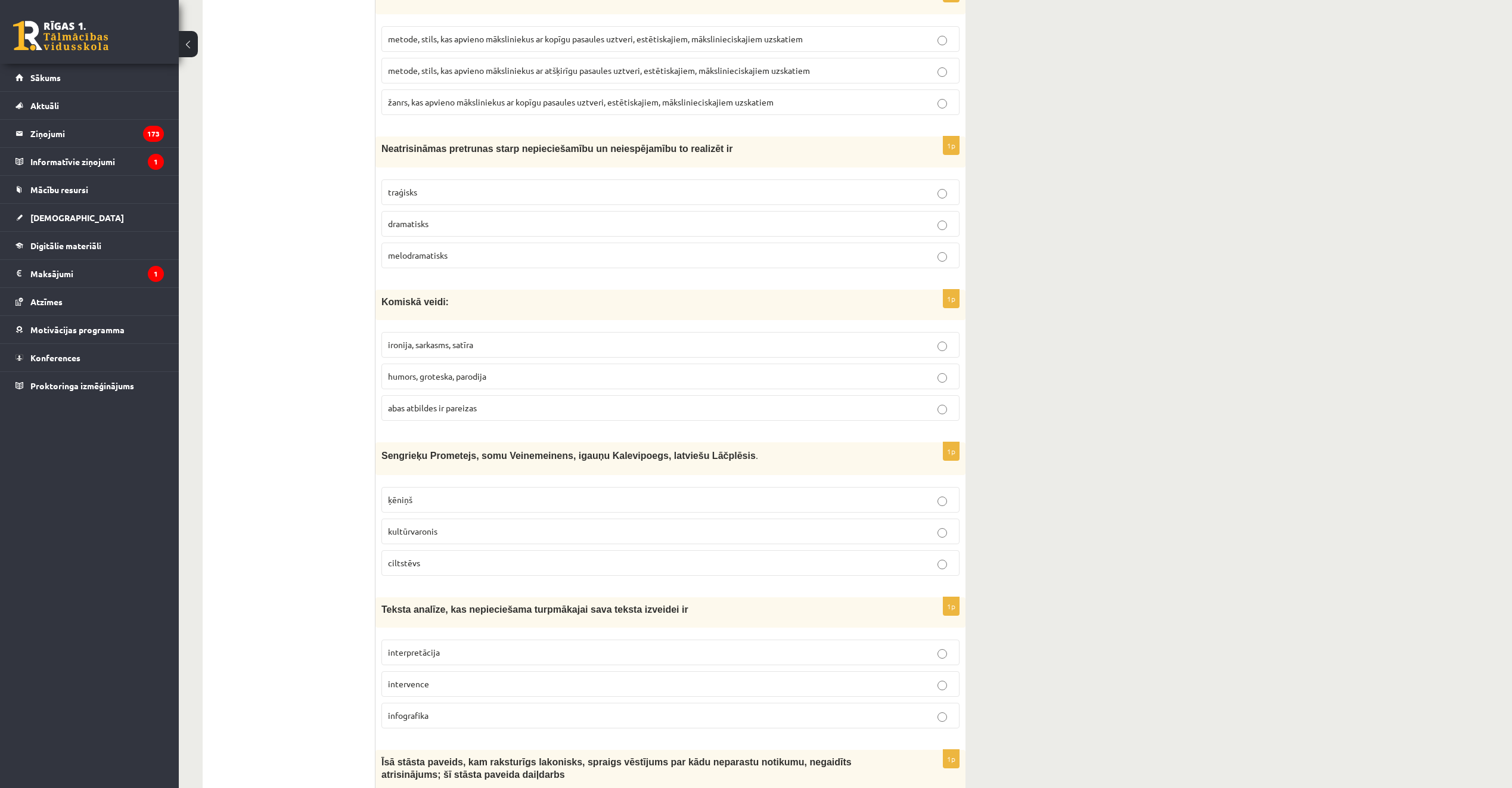
click at [672, 74] on span "metode, stils, kas apvieno māksliniekus ar atšķirīgu pasaules uztveri, estētisk…" at bounding box center [599, 70] width 422 height 11
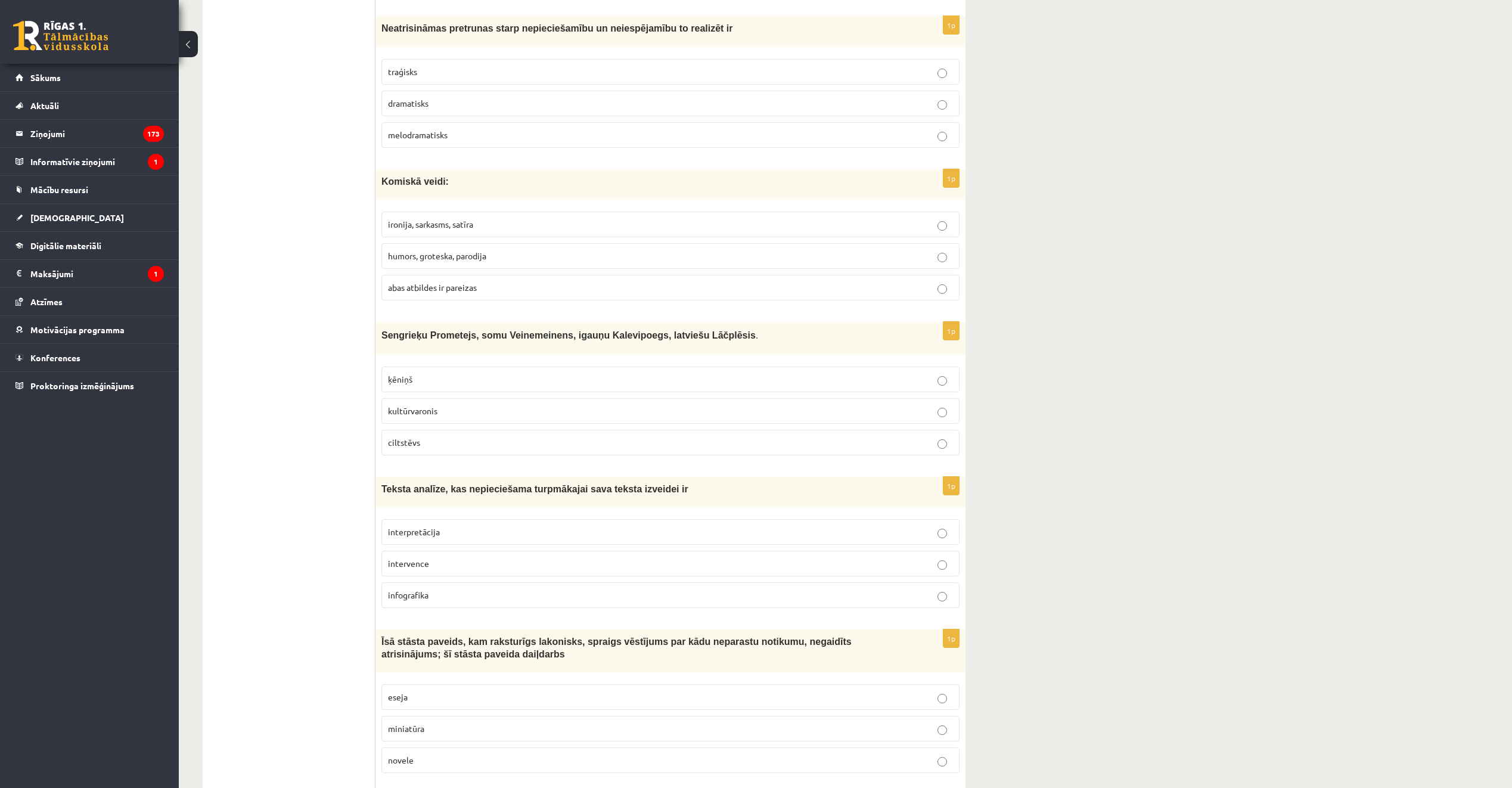
scroll to position [2807, 0]
click at [452, 63] on label "traģisks" at bounding box center [671, 73] width 578 height 26
click at [485, 294] on p "abas atbildes ir pareizas" at bounding box center [670, 288] width 565 height 13
click at [508, 286] on p "abas atbildes ir pareizas" at bounding box center [670, 288] width 565 height 13
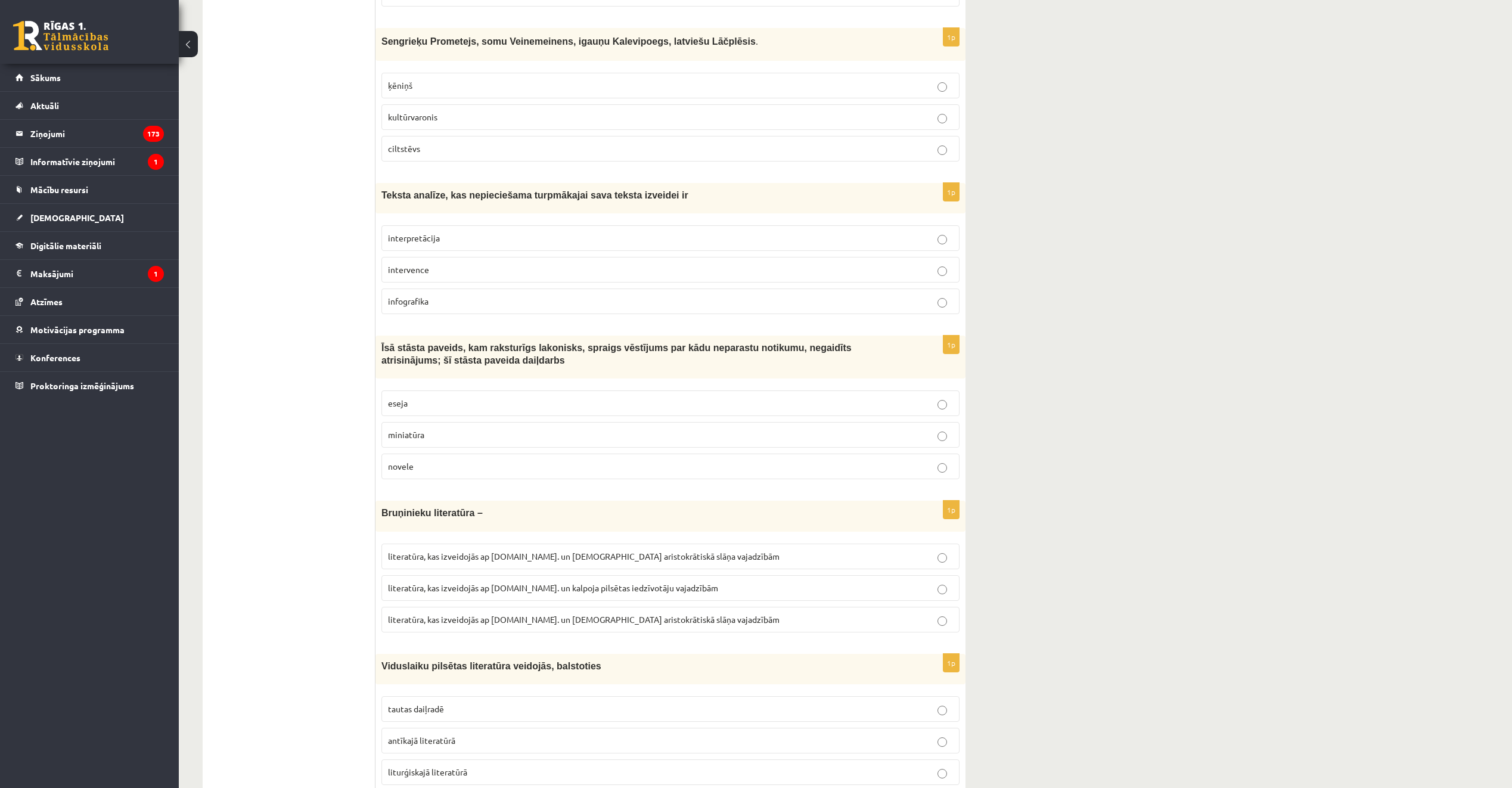
scroll to position [3106, 0]
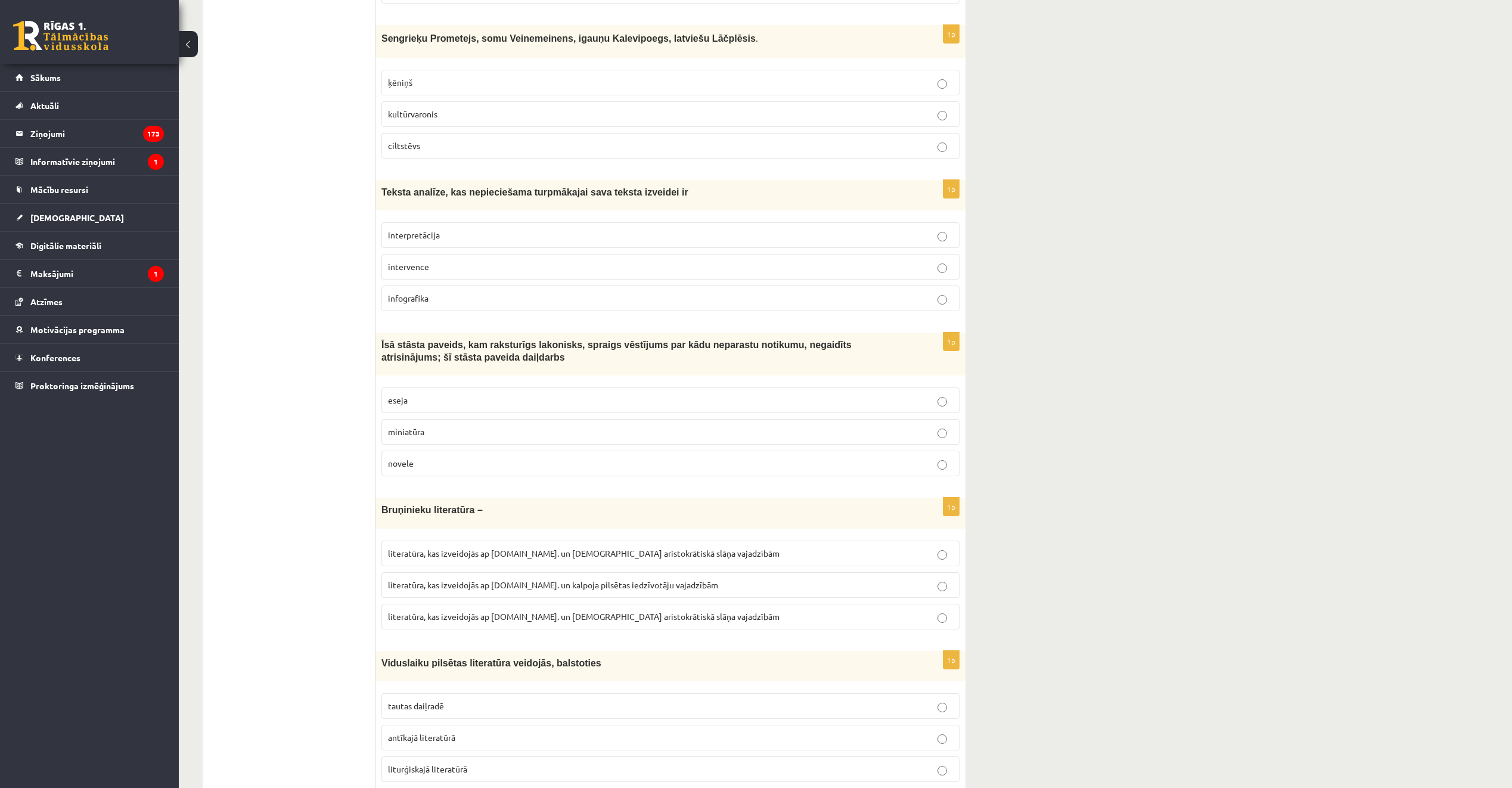
click at [478, 112] on p "kultūrvaronis" at bounding box center [670, 114] width 565 height 13
drag, startPoint x: 522, startPoint y: 239, endPoint x: 521, endPoint y: 233, distance: 6.1
click at [522, 237] on p "interpretācija" at bounding box center [670, 235] width 565 height 13
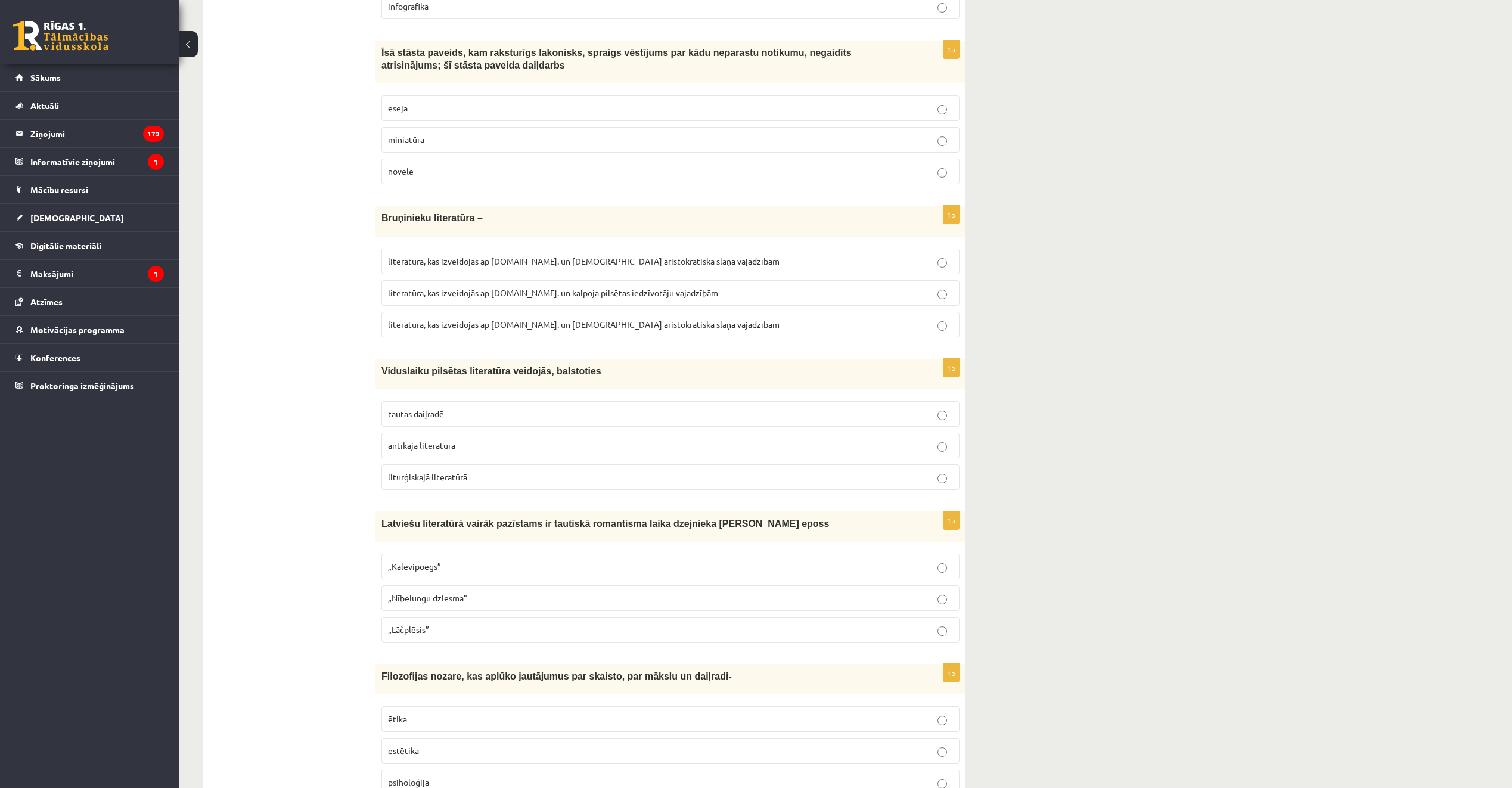
scroll to position [3403, 0]
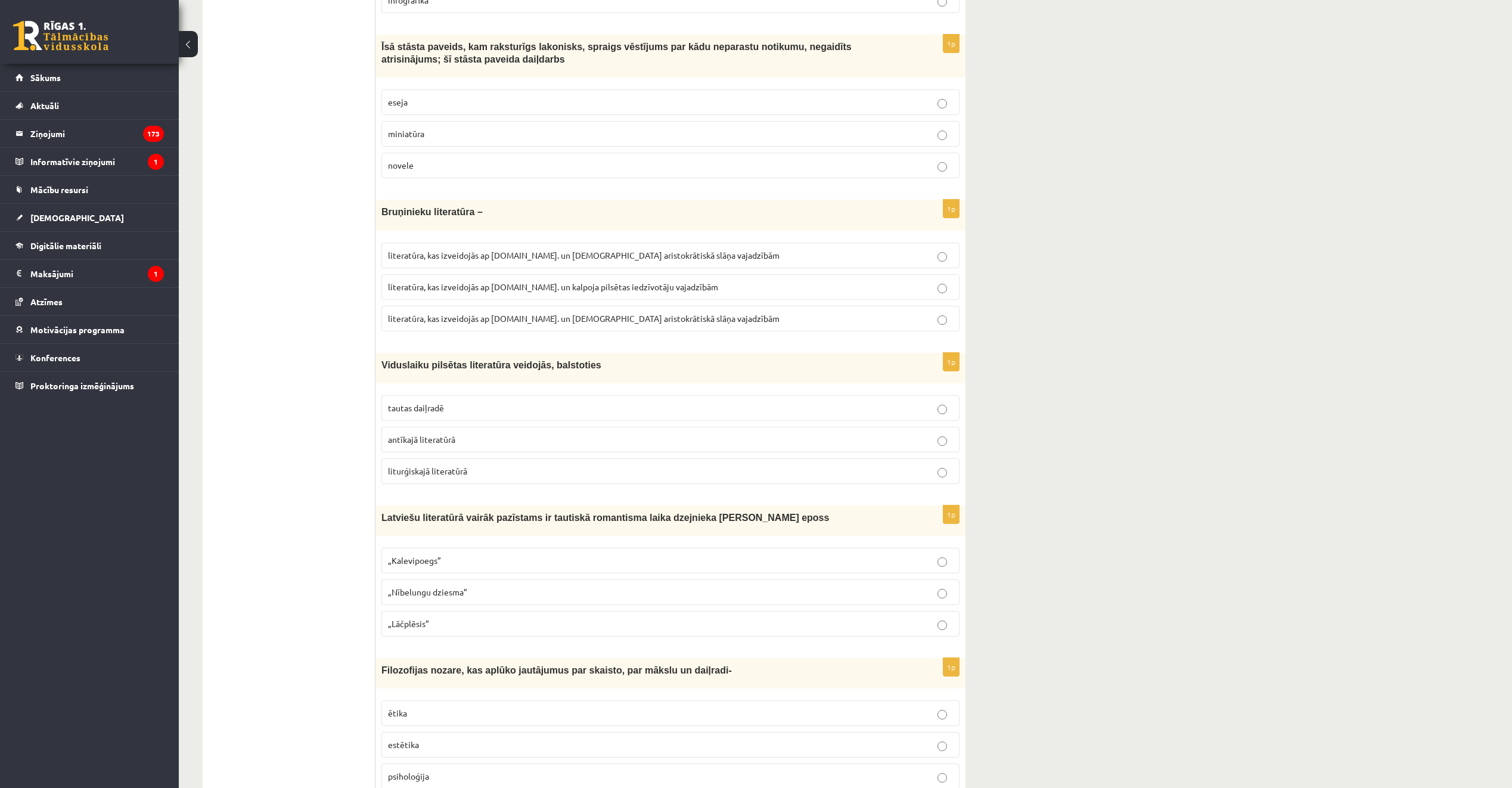
click at [462, 165] on p "novele" at bounding box center [670, 165] width 565 height 13
drag, startPoint x: 558, startPoint y: 249, endPoint x: 587, endPoint y: 261, distance: 31.4
click at [558, 248] on label "literatūra, kas izveidojās ap 20.gs. un kalpoja aristokrātiskā slāņa vajadzībām" at bounding box center [671, 256] width 578 height 26
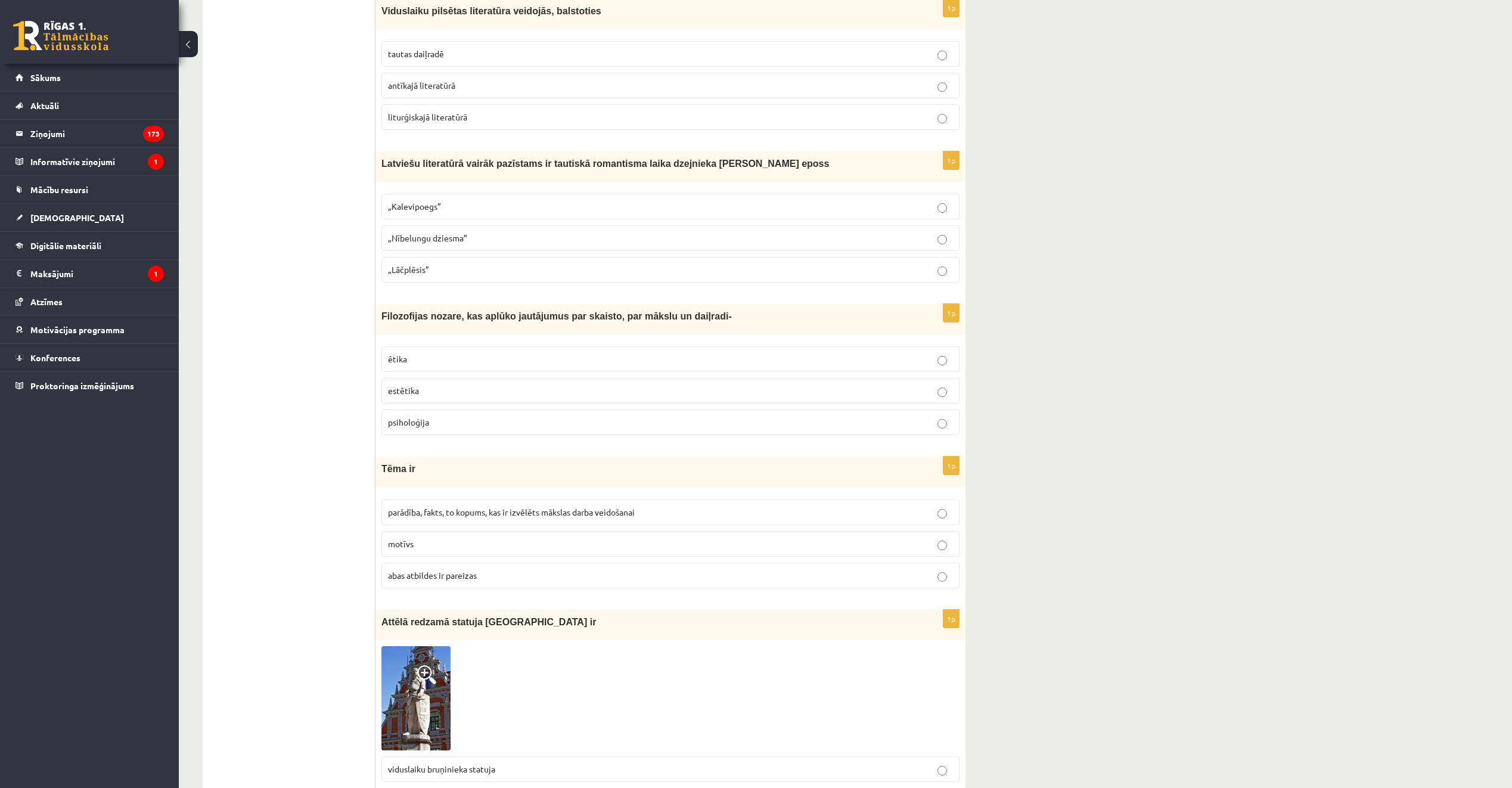
scroll to position [3761, 0]
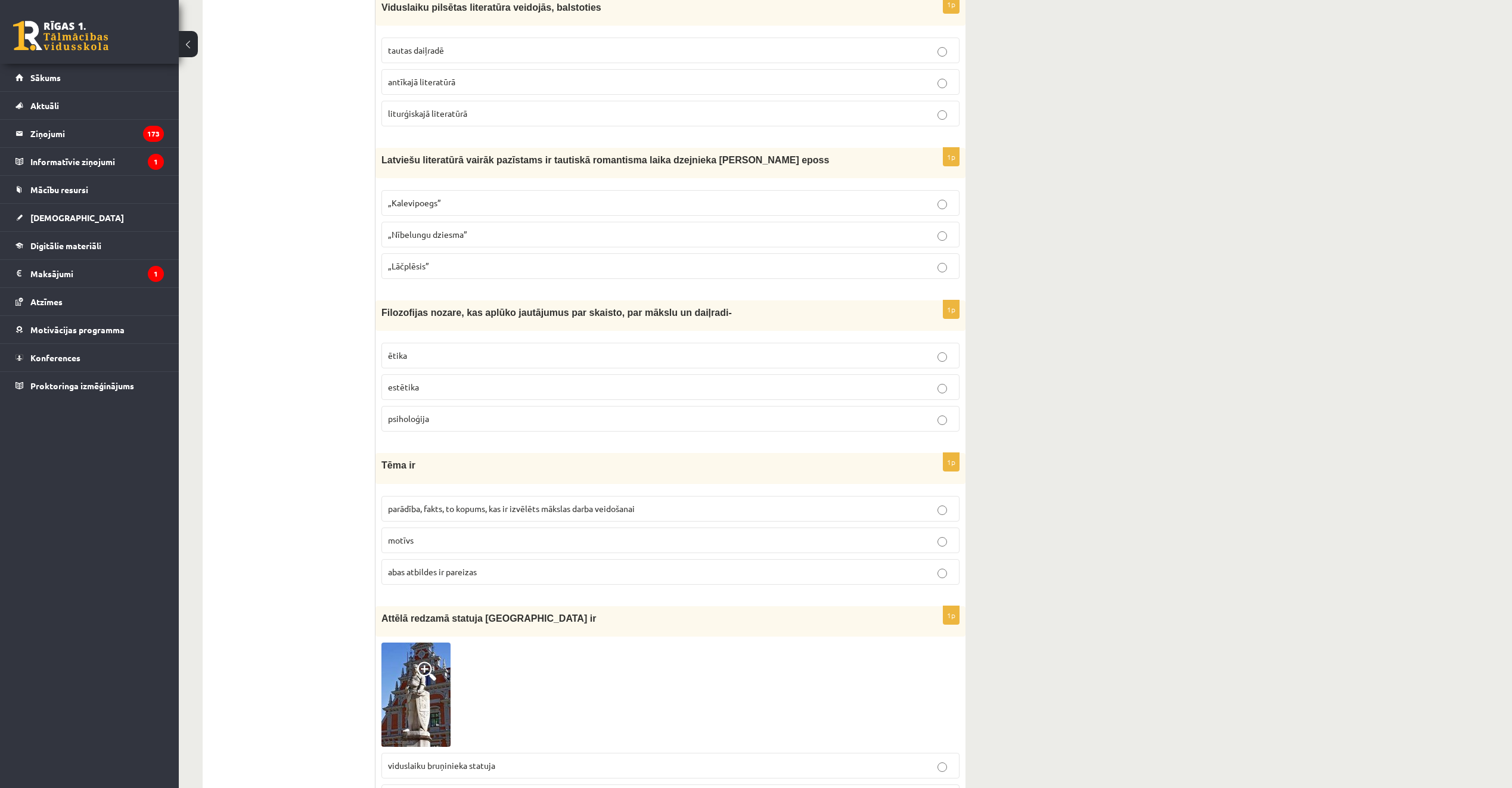
click at [473, 51] on p "tautas daiļradē" at bounding box center [670, 50] width 565 height 13
click at [457, 267] on p "„Lāčplēsis”" at bounding box center [670, 266] width 565 height 13
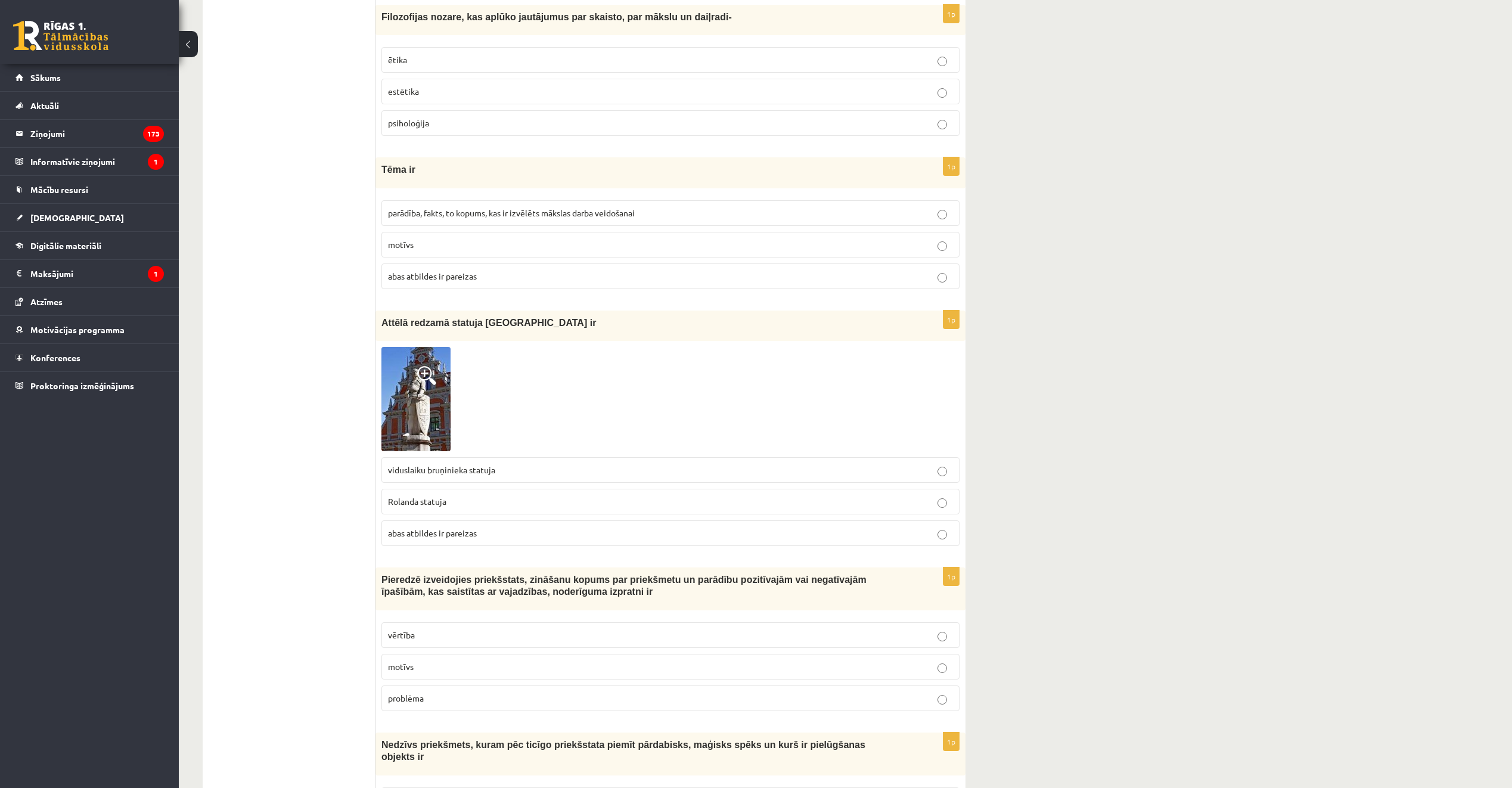
scroll to position [4058, 0]
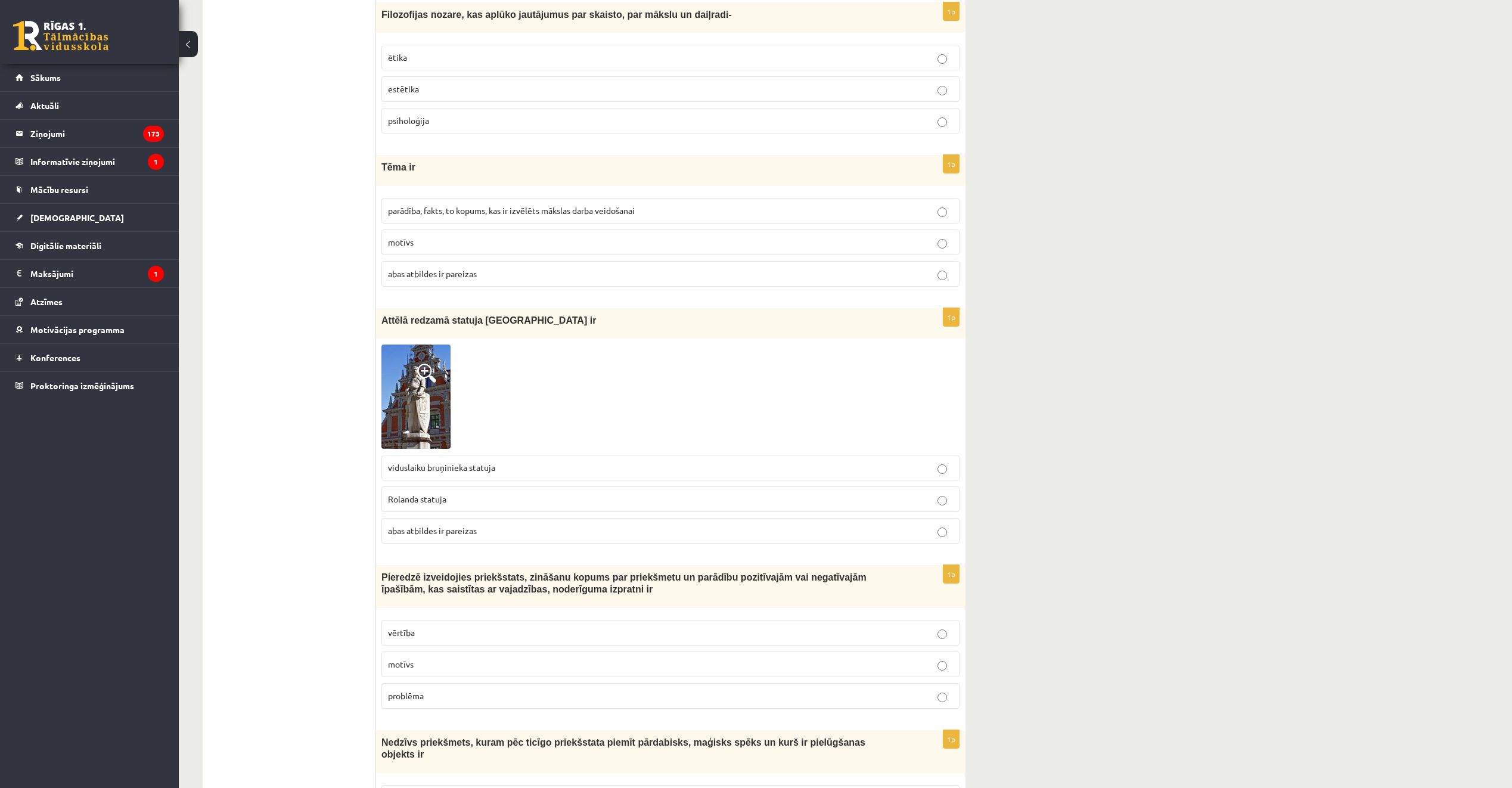
click at [473, 210] on span "parādība, fakts, to kopums, kas ir izvēlēts mākslas darba veidošanai" at bounding box center [511, 210] width 247 height 11
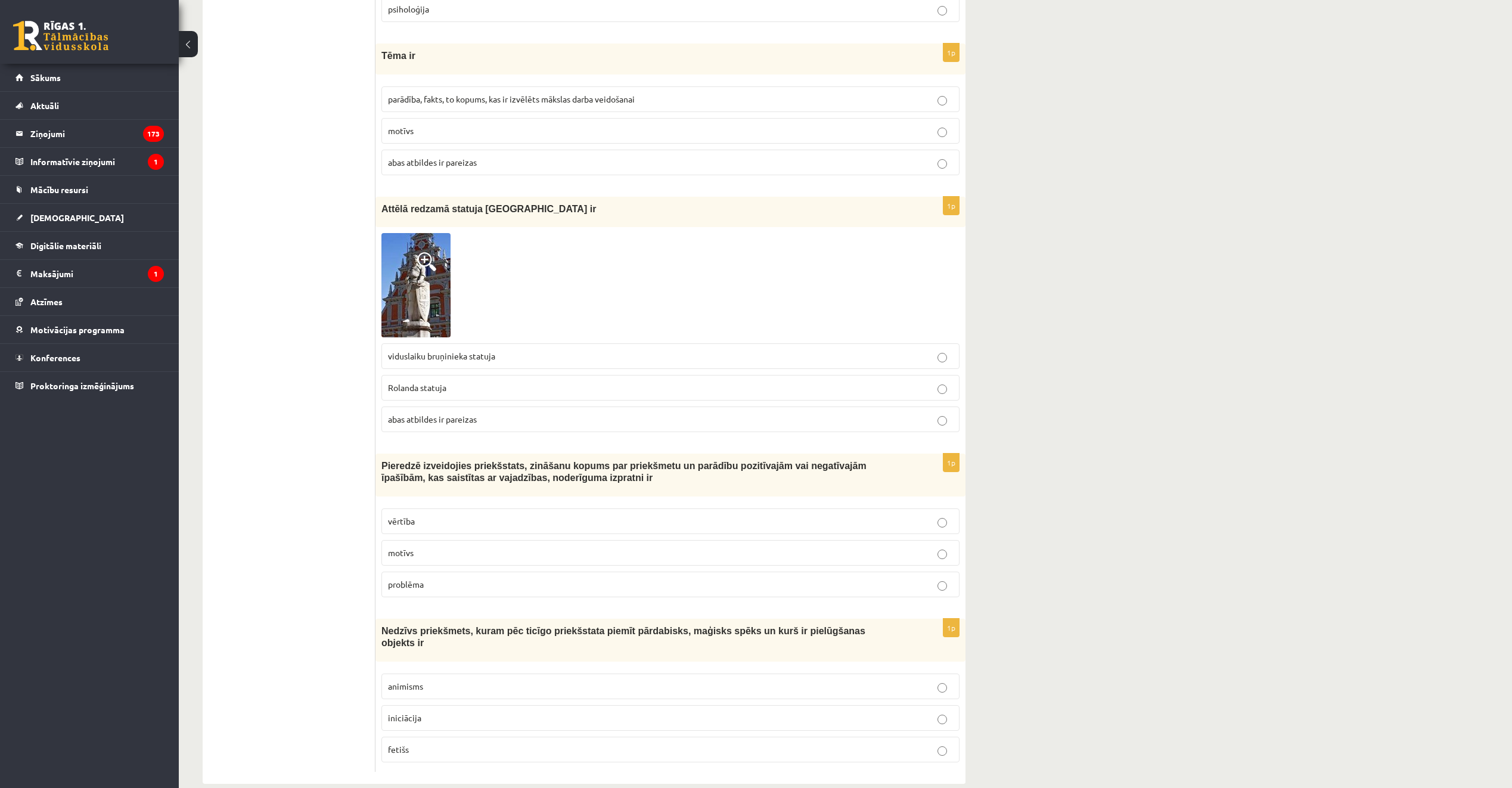
scroll to position [4178, 0]
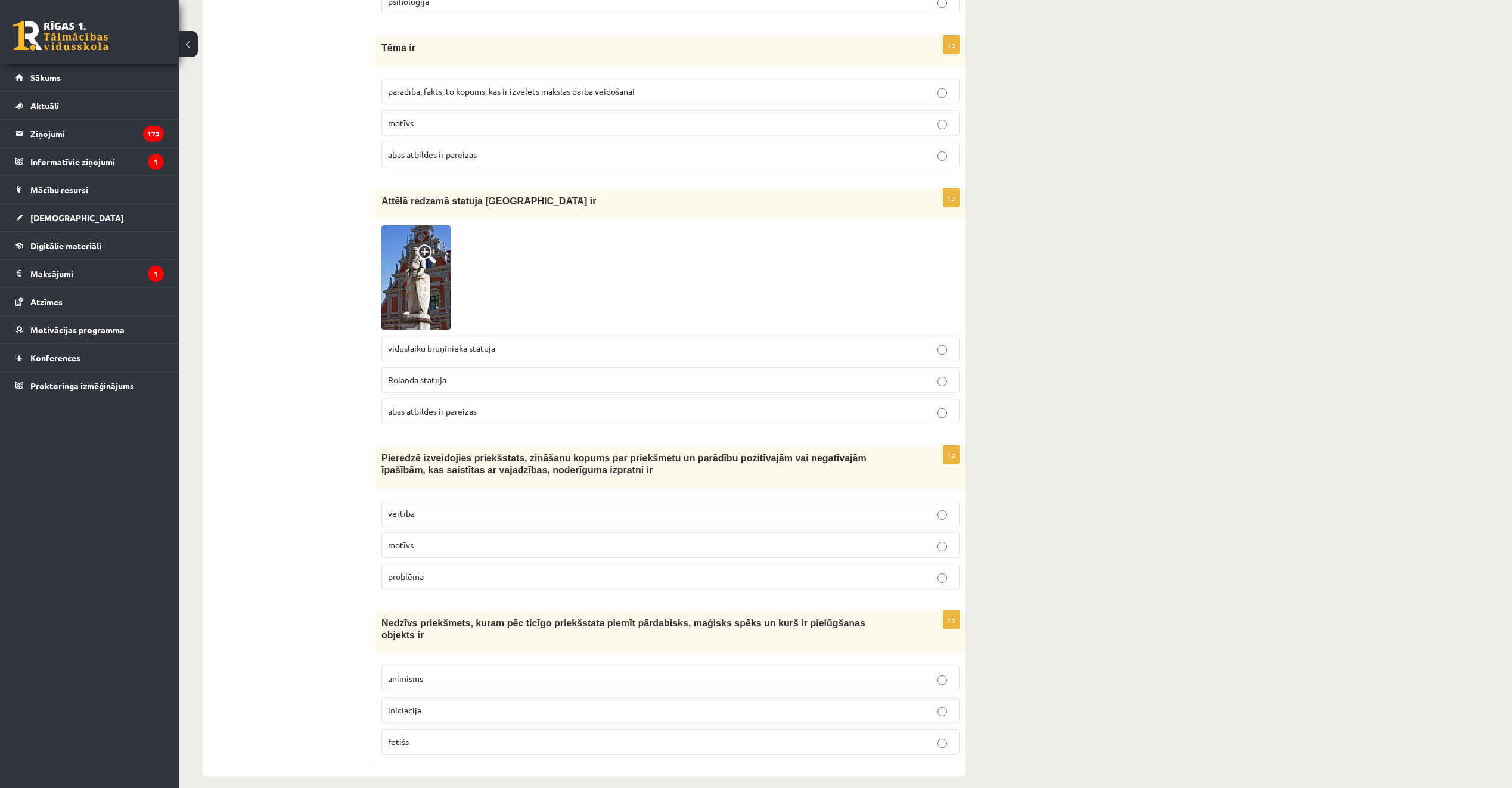
click at [475, 382] on p "Rolanda statuja" at bounding box center [670, 380] width 565 height 13
click at [461, 508] on label "vērtība" at bounding box center [671, 514] width 578 height 26
click at [484, 735] on p "fetišs" at bounding box center [670, 741] width 565 height 13
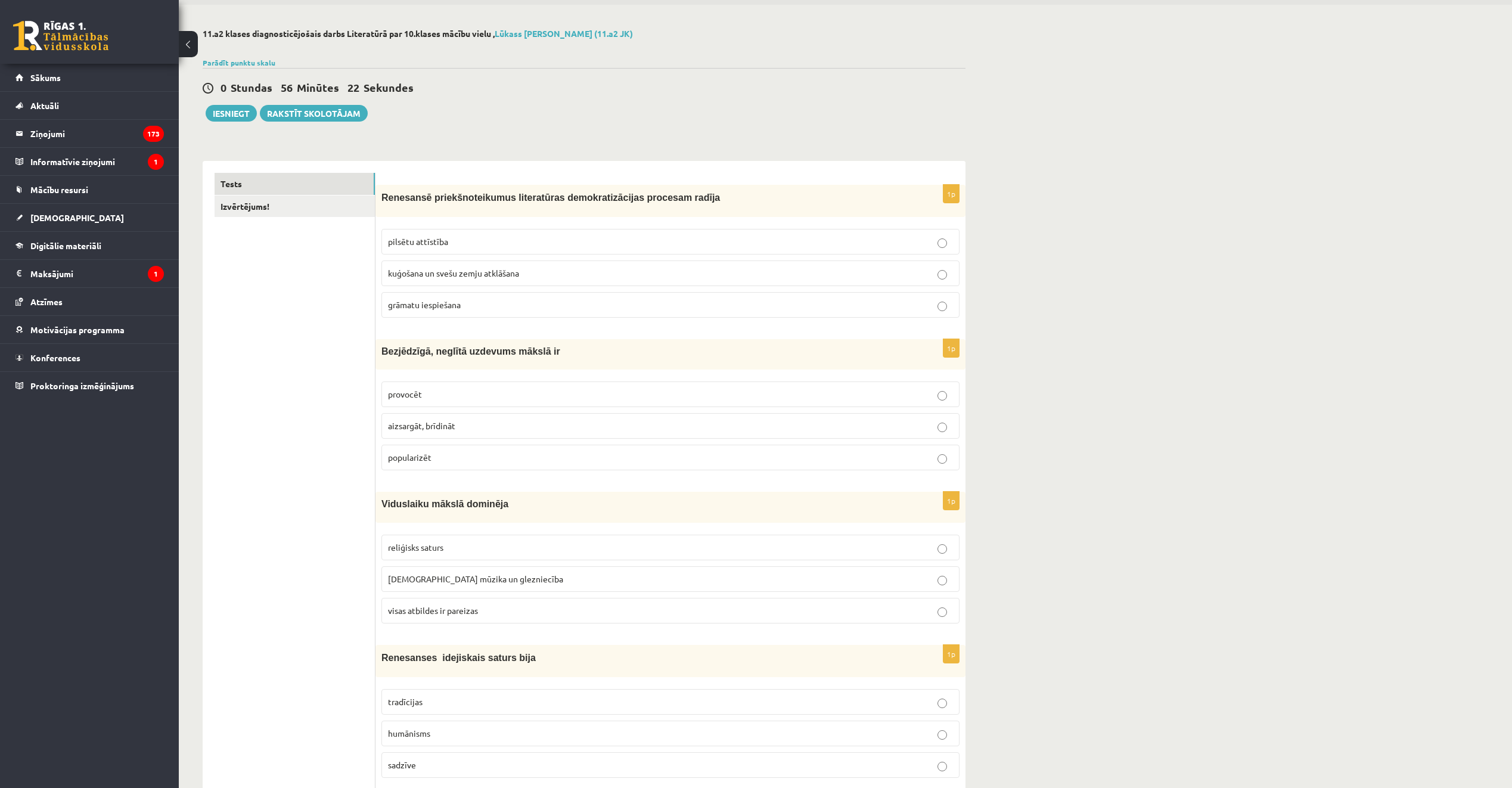
scroll to position [0, 0]
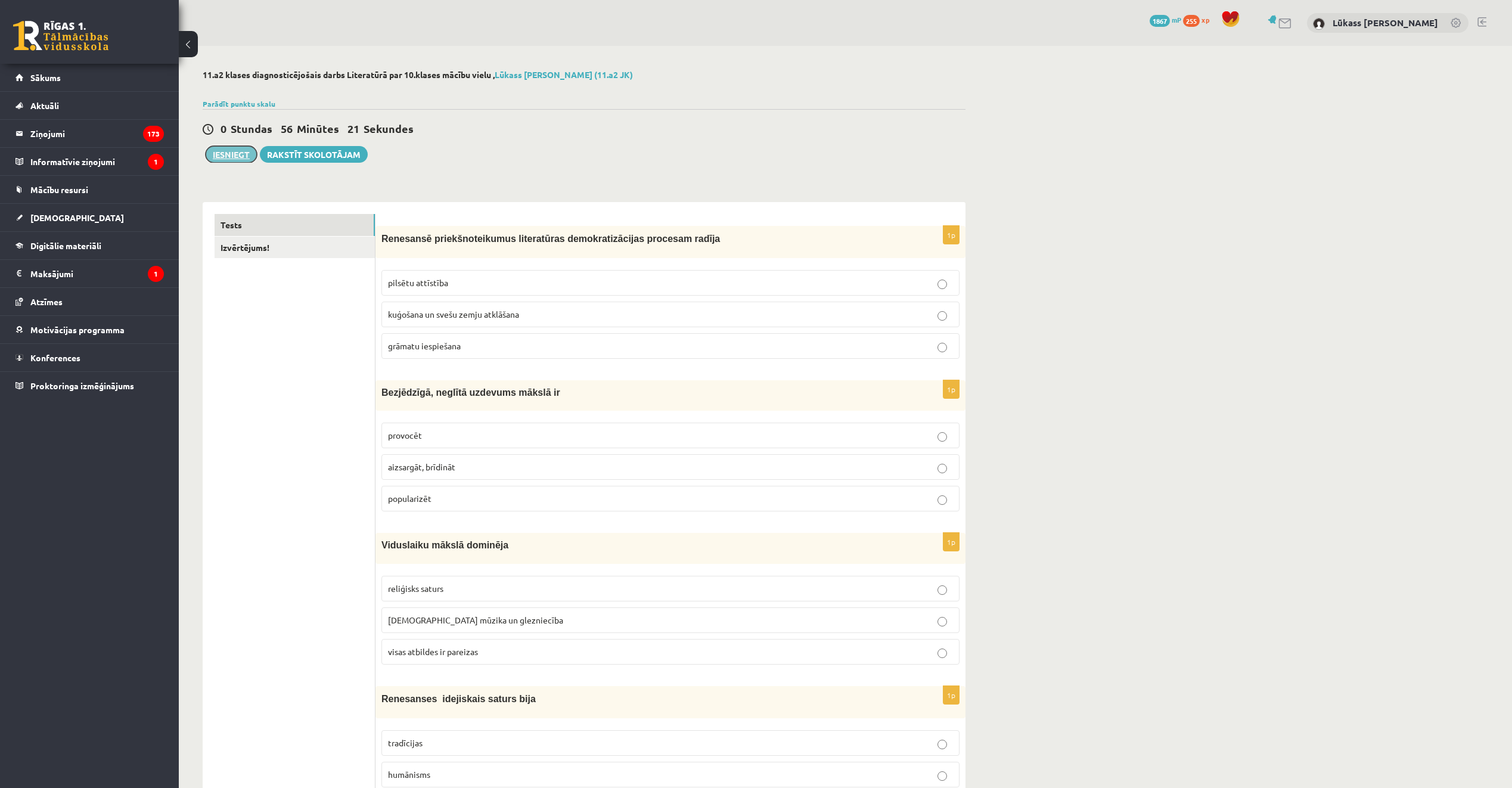
click at [216, 153] on button "Iesniegt" at bounding box center [232, 153] width 51 height 16
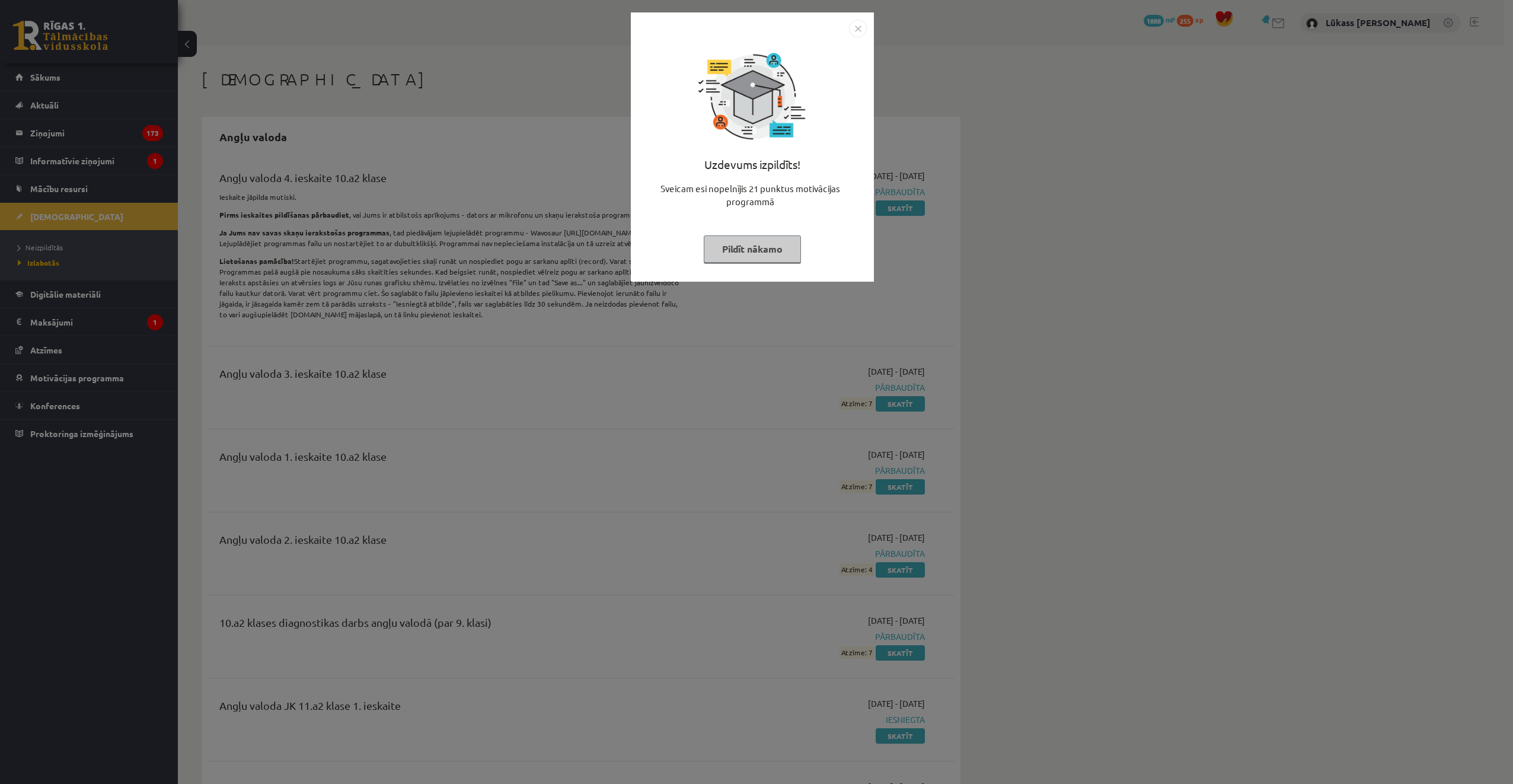
click at [853, 36] on img "Close" at bounding box center [858, 28] width 18 height 18
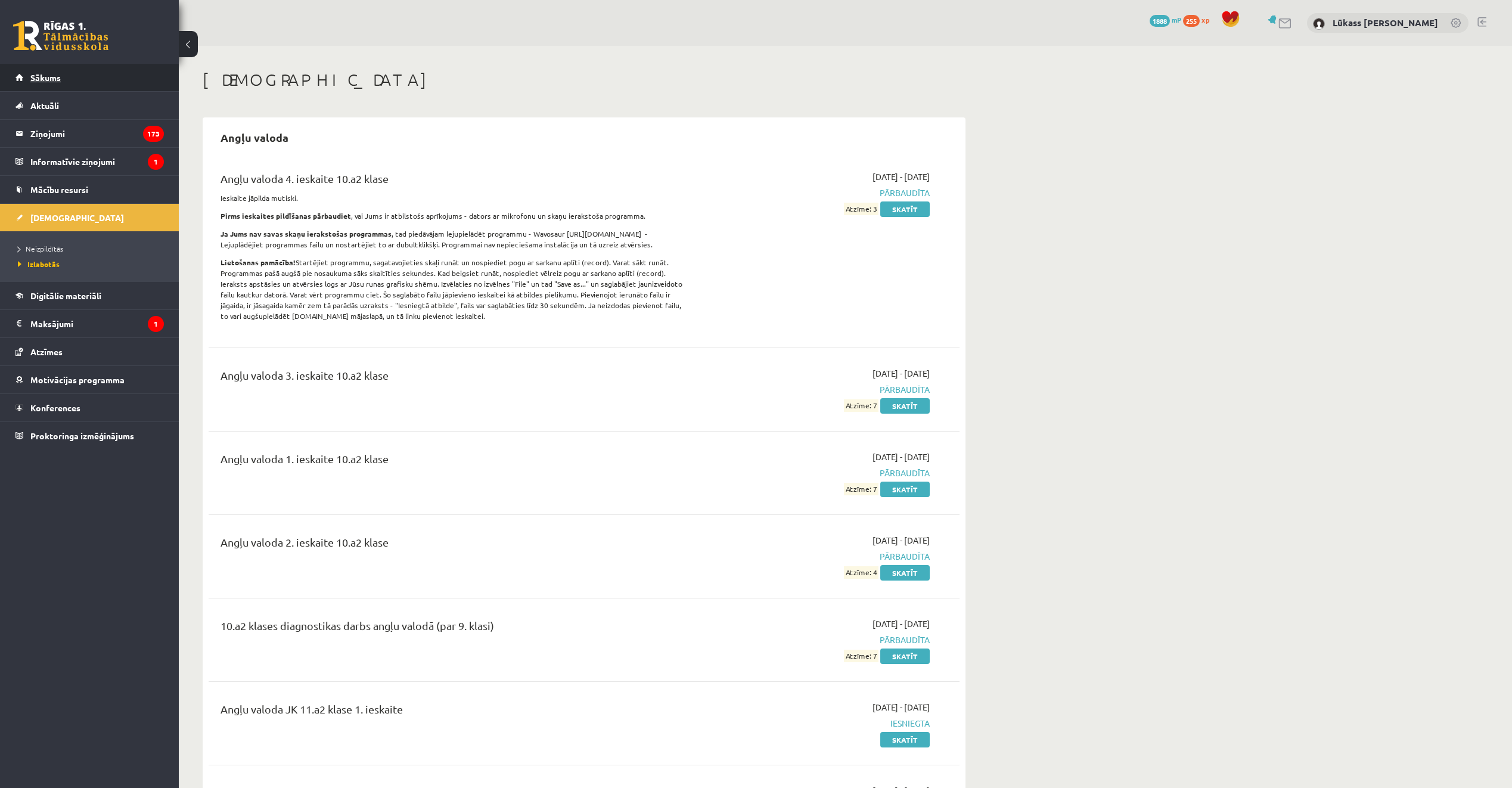
click at [93, 81] on link "Sākums" at bounding box center [89, 77] width 148 height 27
